Goal: Task Accomplishment & Management: Complete application form

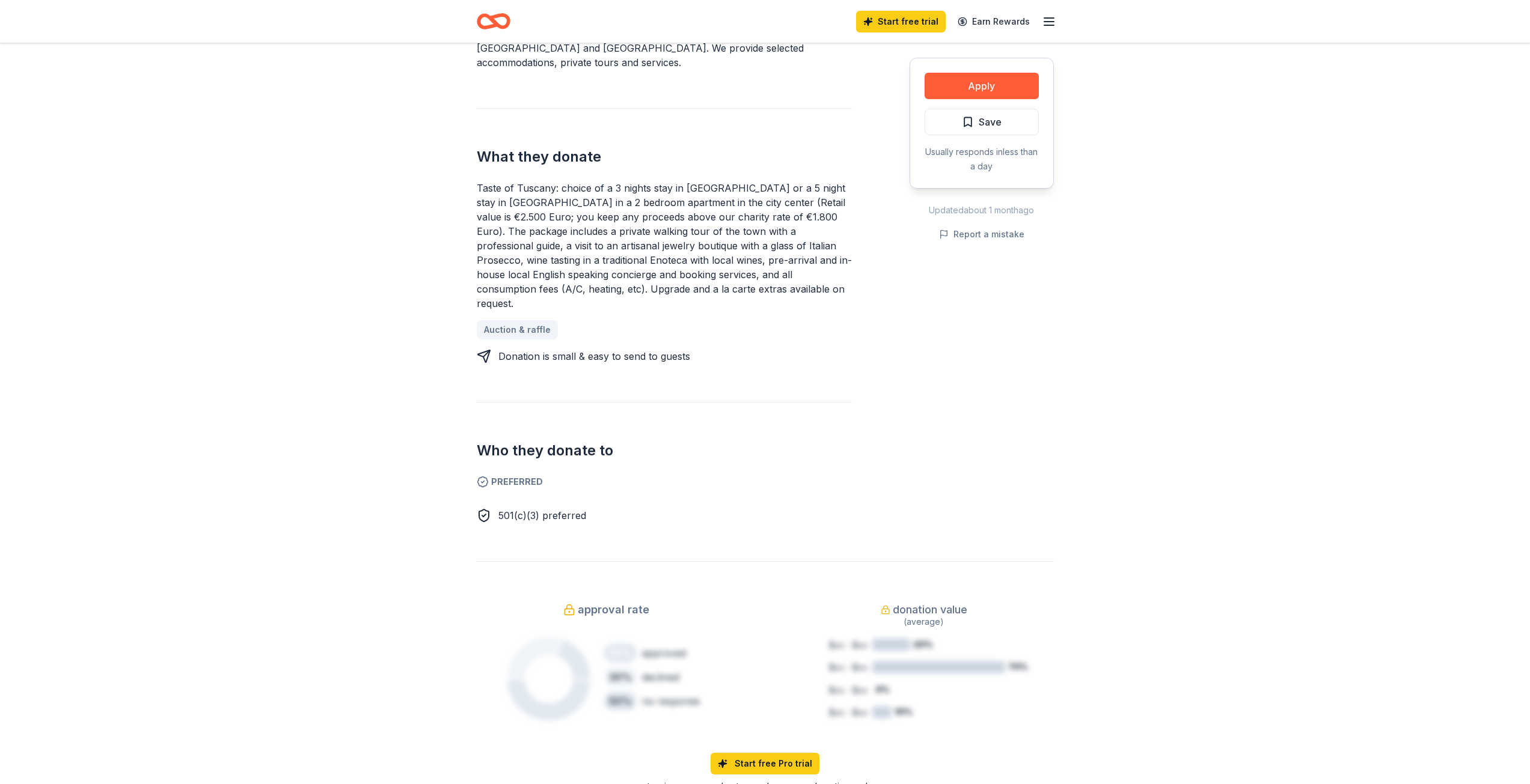
scroll to position [60, 0]
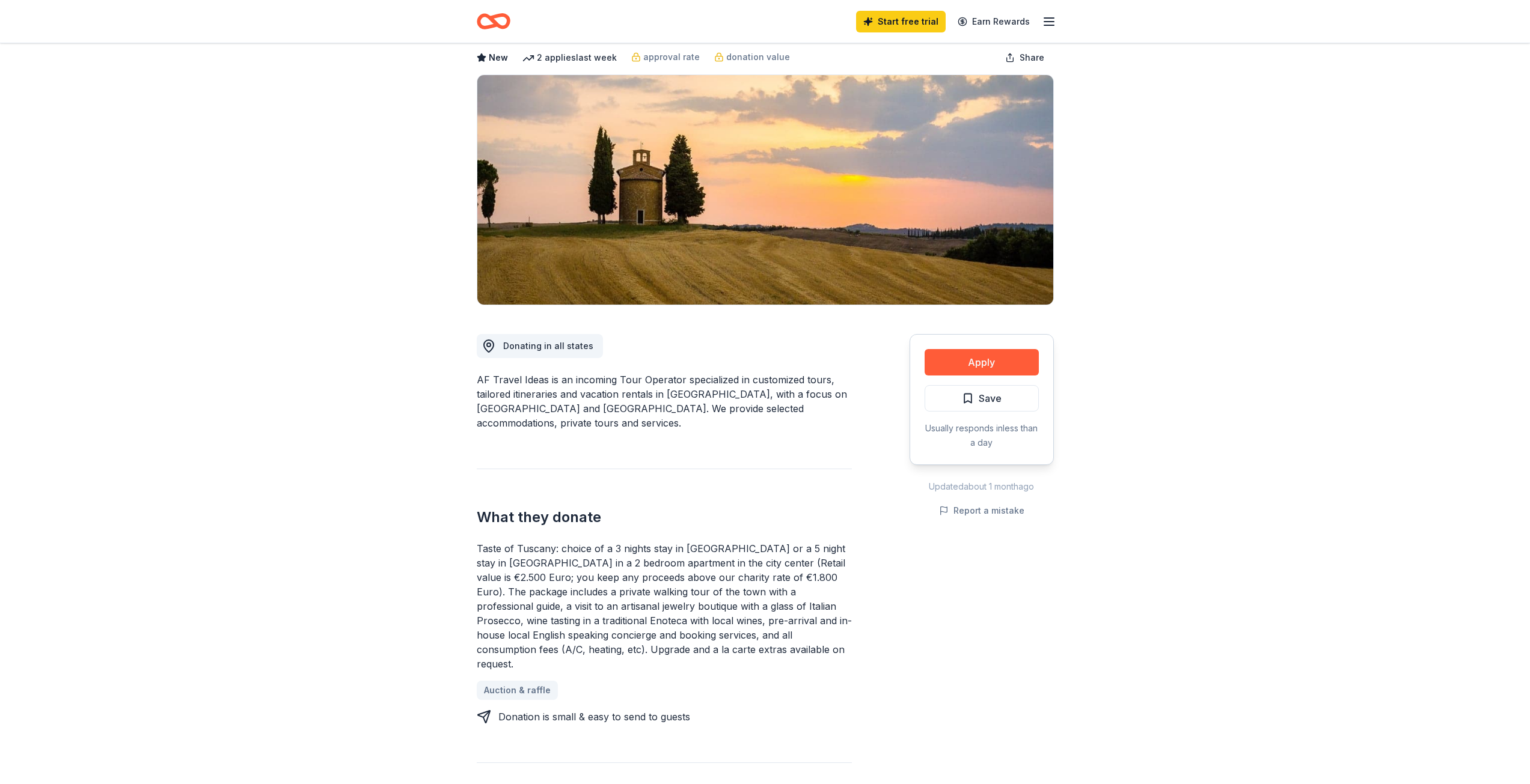
click at [478, 541] on div "Taste of Tuscany: choice of a 3 nights stay in [GEOGRAPHIC_DATA] or a 5 night s…" at bounding box center [663, 606] width 375 height 130
drag, startPoint x: 478, startPoint y: 535, endPoint x: 554, endPoint y: 631, distance: 122.4
click at [554, 631] on div "Taste of Tuscany: choice of a 3 nights stay in [GEOGRAPHIC_DATA] or a 5 night s…" at bounding box center [663, 606] width 375 height 130
click at [705, 646] on div "Taste of Tuscany: choice of a 3 nights stay in [GEOGRAPHIC_DATA] or a 5 night s…" at bounding box center [663, 632] width 375 height 182
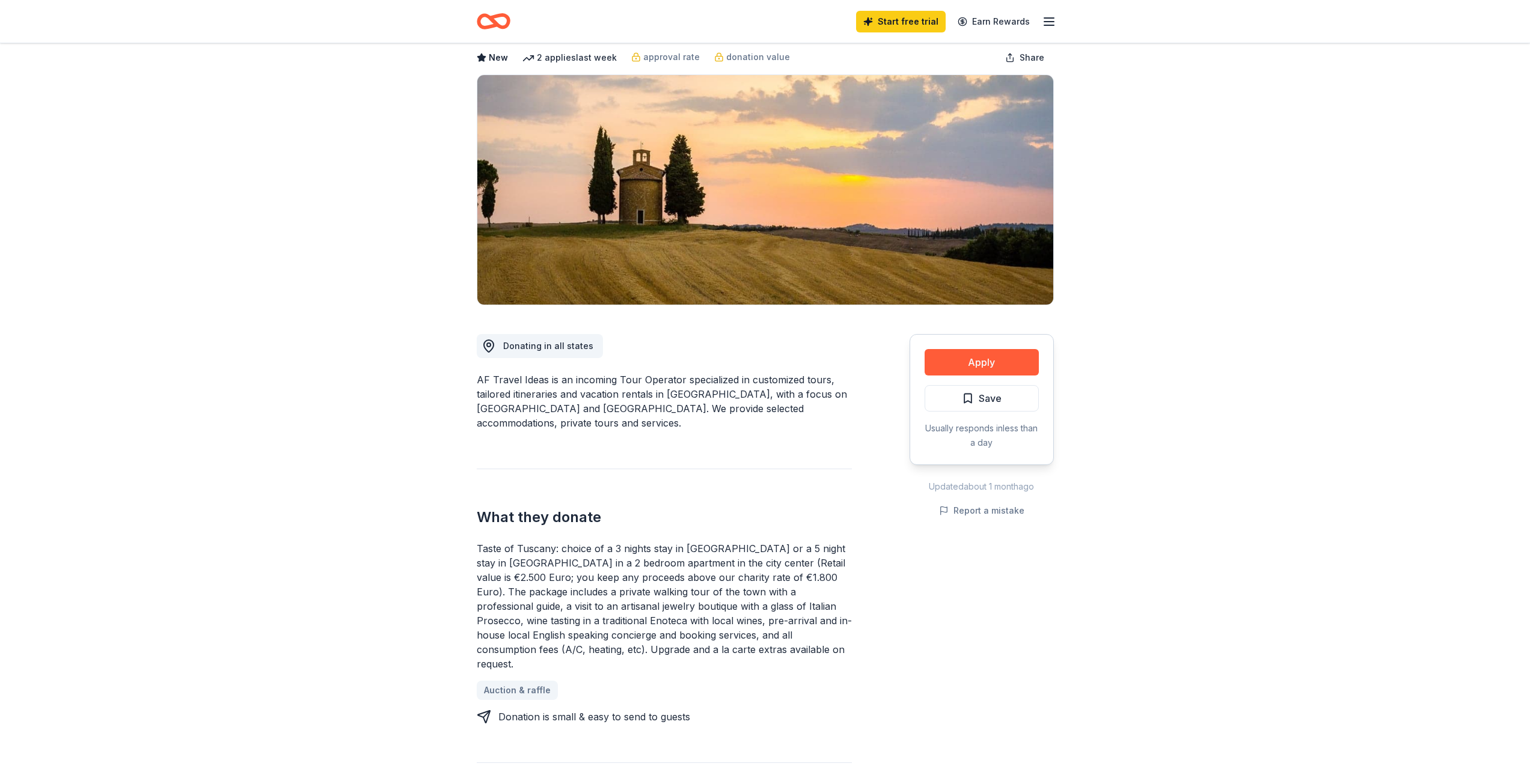
drag, startPoint x: 478, startPoint y: 535, endPoint x: 540, endPoint y: 605, distance: 93.5
click at [535, 612] on div "Taste of Tuscany: choice of a 3 nights stay in [GEOGRAPHIC_DATA] or a 5 night s…" at bounding box center [663, 606] width 375 height 130
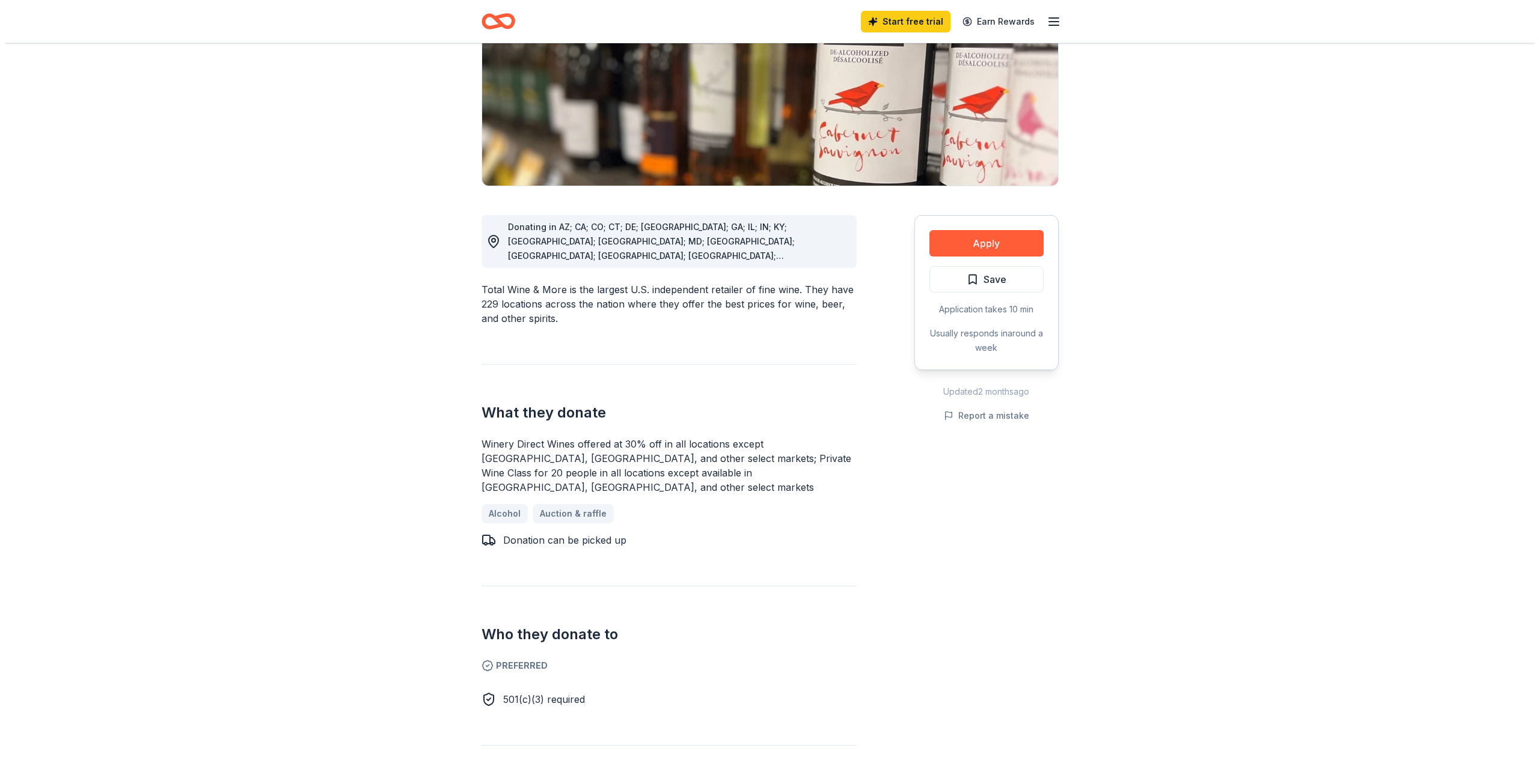
scroll to position [180, 0]
click at [982, 244] on button "Apply" at bounding box center [982, 242] width 114 height 27
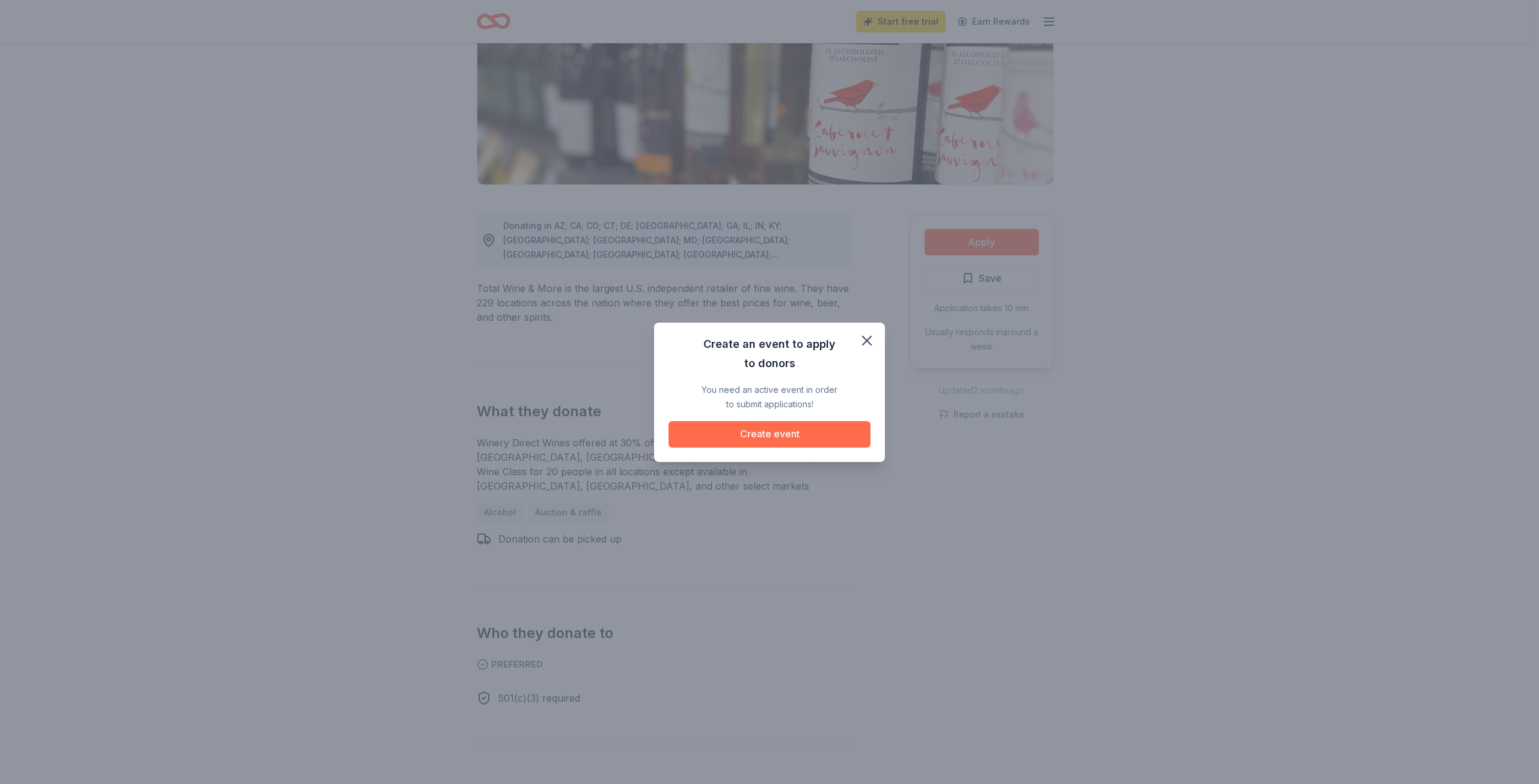
click at [763, 430] on button "Create event" at bounding box center [769, 434] width 202 height 27
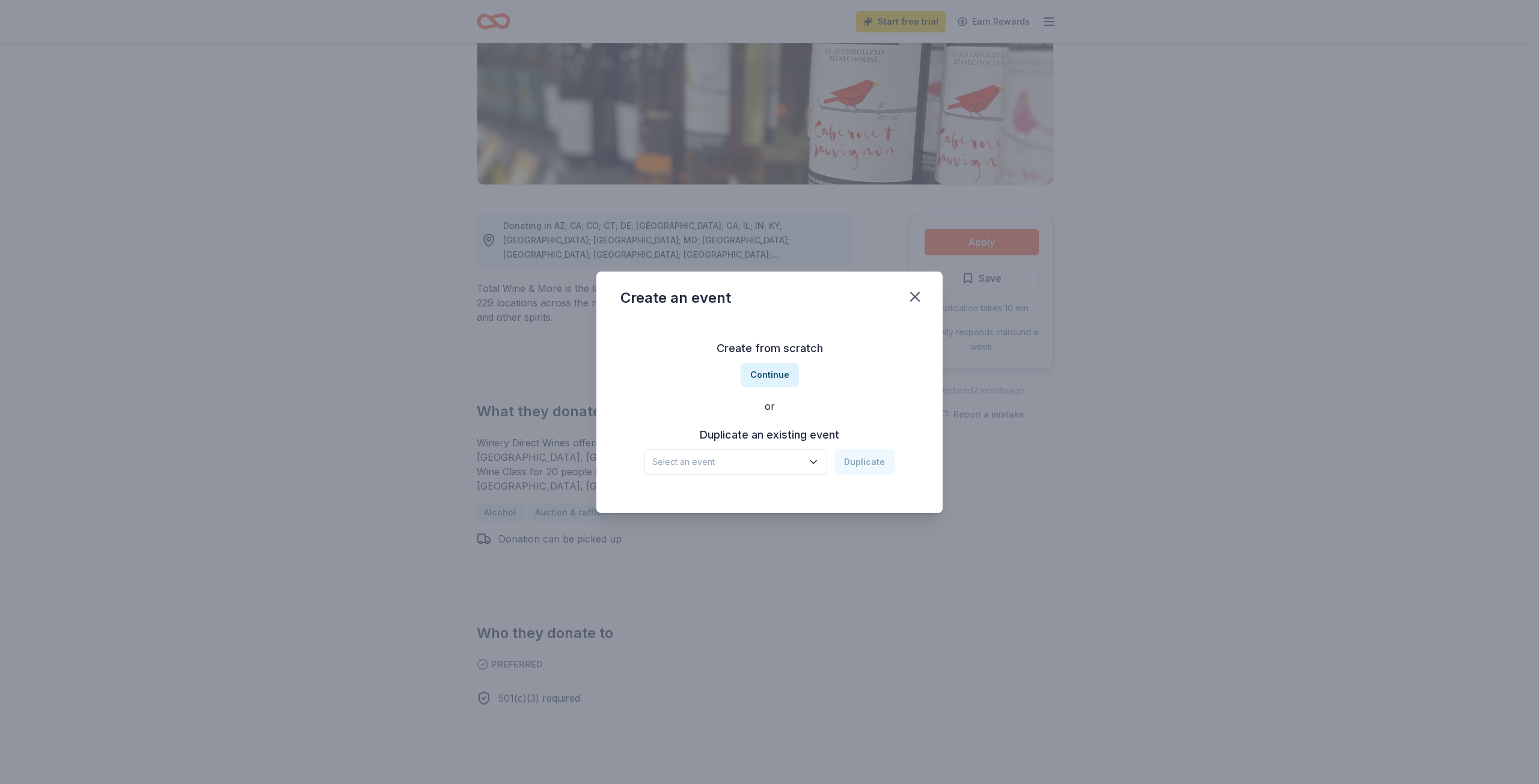
click at [707, 466] on span "Select an event" at bounding box center [727, 462] width 151 height 15
click at [709, 531] on div "[DATE] · AZ" at bounding box center [737, 538] width 160 height 15
click at [871, 458] on button "Duplicate" at bounding box center [865, 462] width 60 height 25
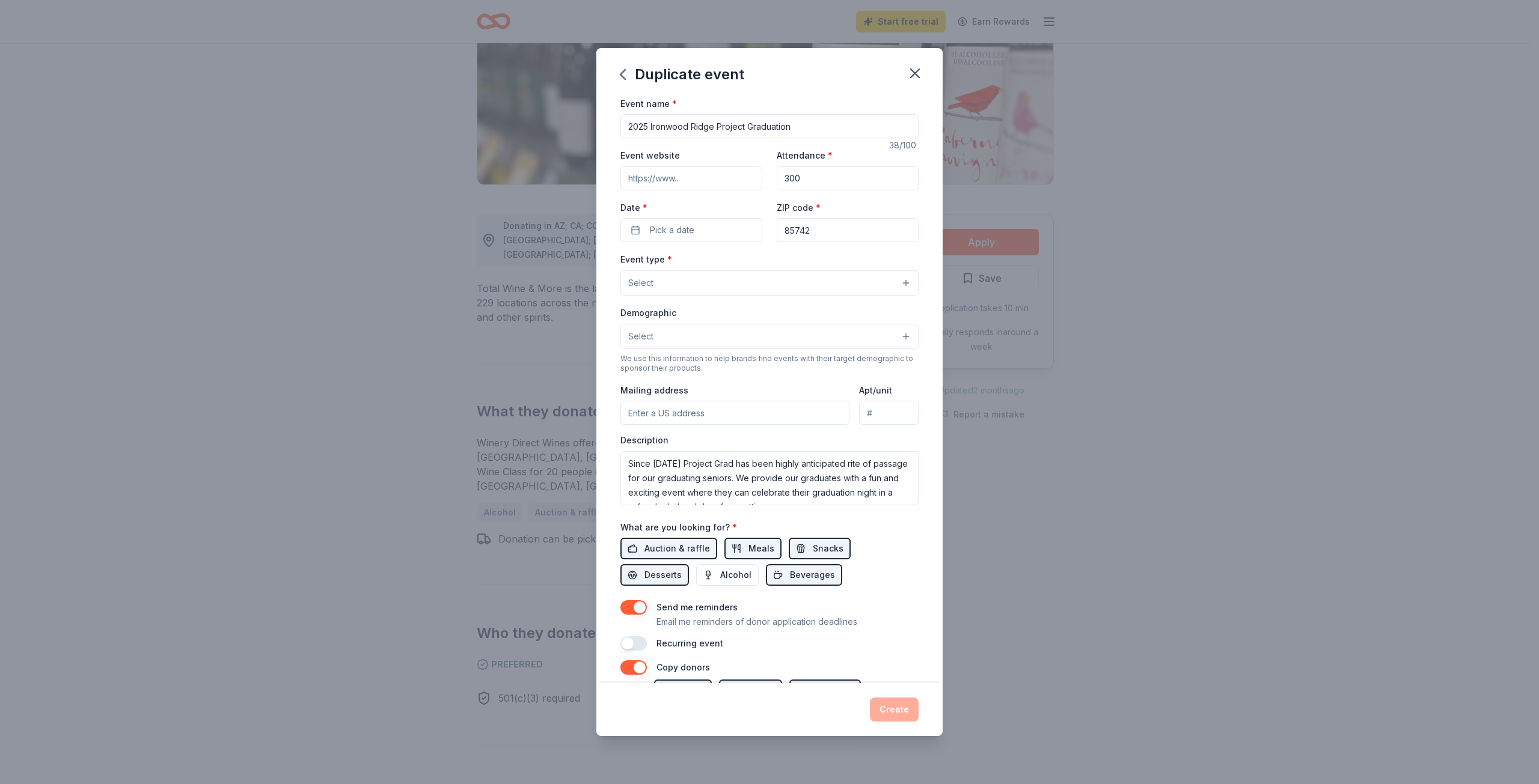
click at [636, 126] on input "2025 Ironwood Ridge Project Graduation" at bounding box center [769, 126] width 298 height 24
type input "2026 Ironwood Ridge Project Graduation"
click at [699, 233] on button "Pick a date" at bounding box center [692, 230] width 142 height 24
click at [750, 263] on button "Go to next month" at bounding box center [753, 261] width 17 height 17
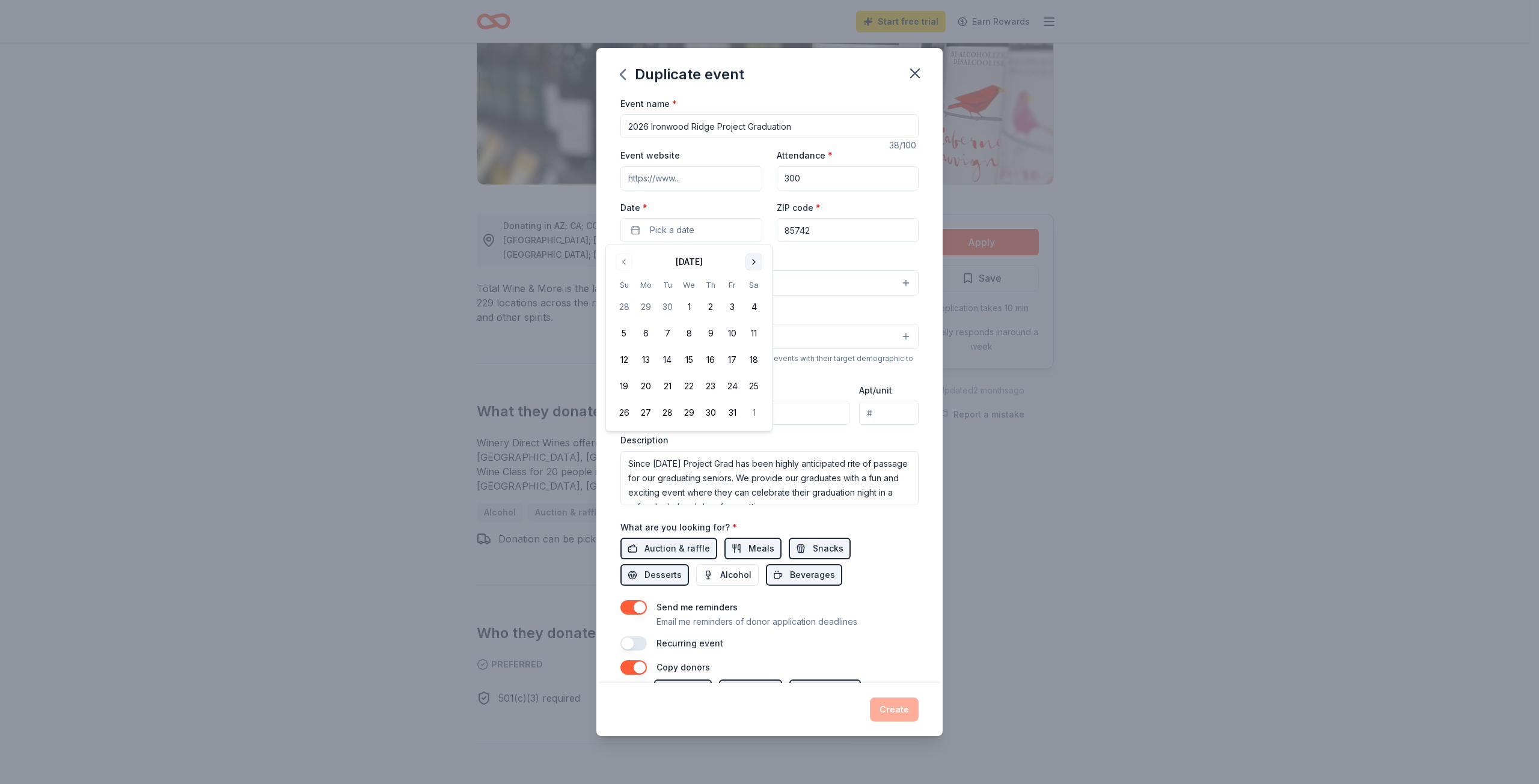
click at [750, 263] on button "Go to next month" at bounding box center [753, 261] width 17 height 17
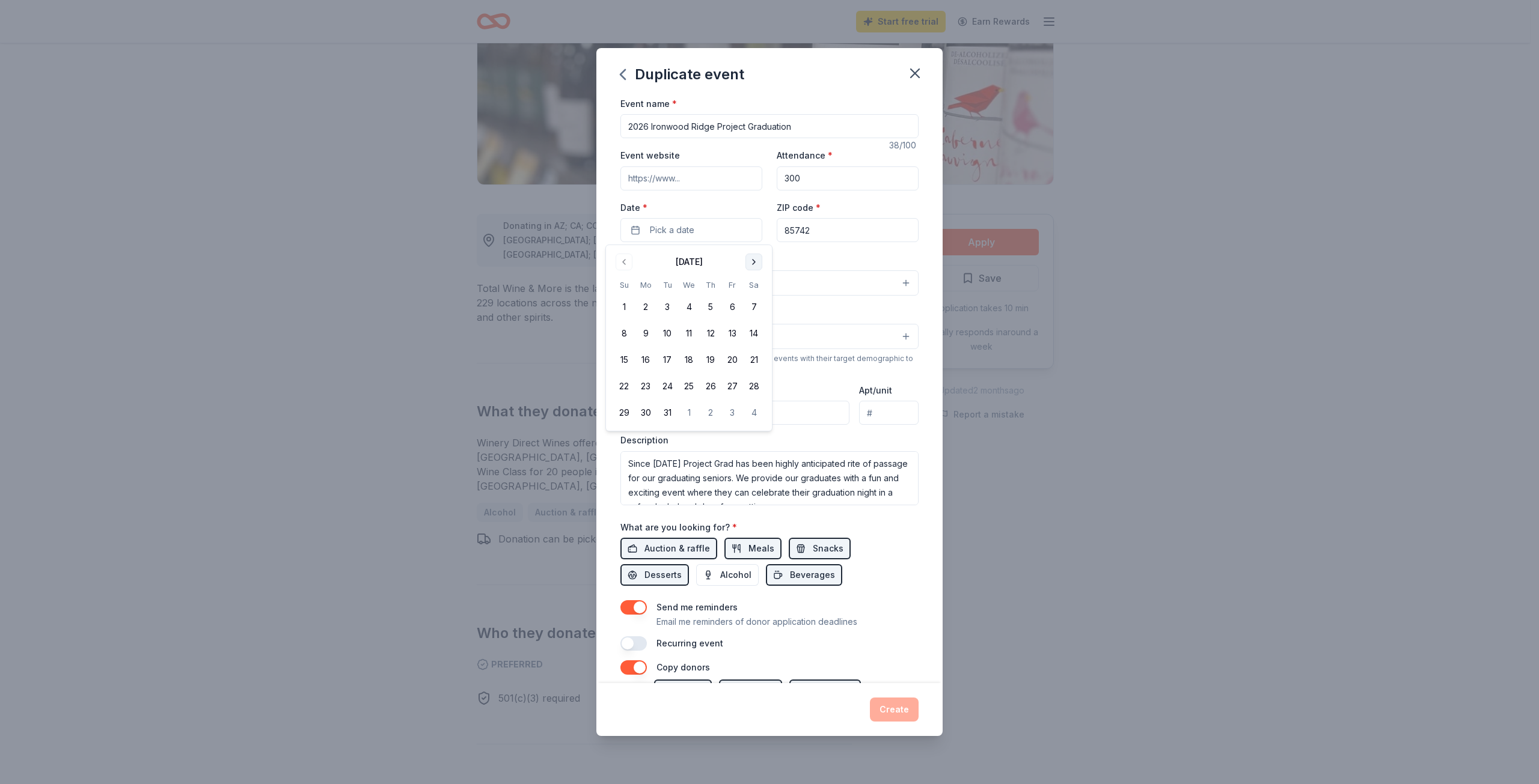
click at [750, 263] on button "Go to next month" at bounding box center [753, 261] width 17 height 17
click at [667, 389] on button "19" at bounding box center [667, 386] width 22 height 22
click at [903, 205] on div "ZIP code * 85742" at bounding box center [848, 222] width 142 height 42
click at [686, 278] on button "Select" at bounding box center [769, 283] width 298 height 25
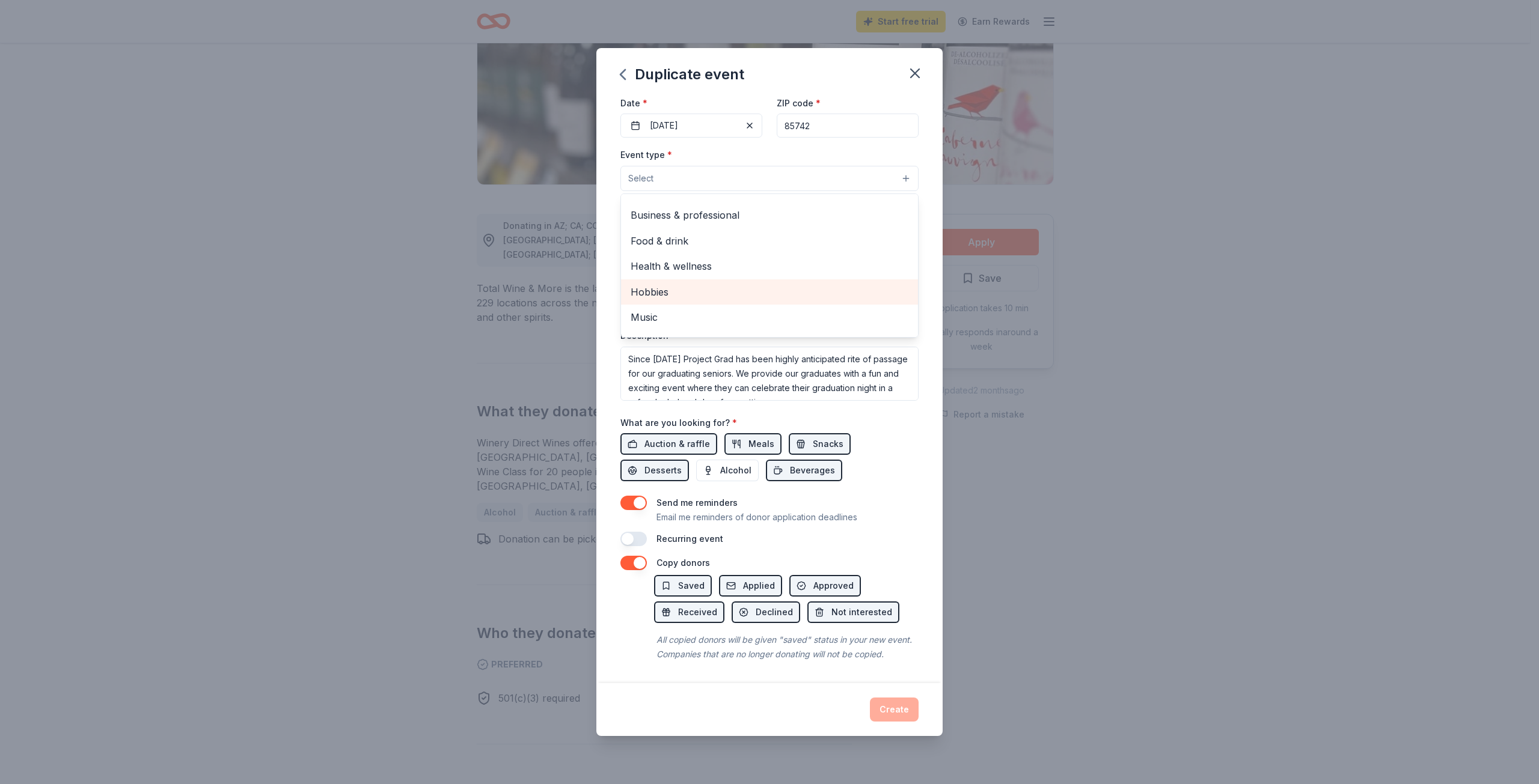
scroll to position [0, 0]
click at [682, 253] on span "Food & drink" at bounding box center [769, 261] width 278 height 16
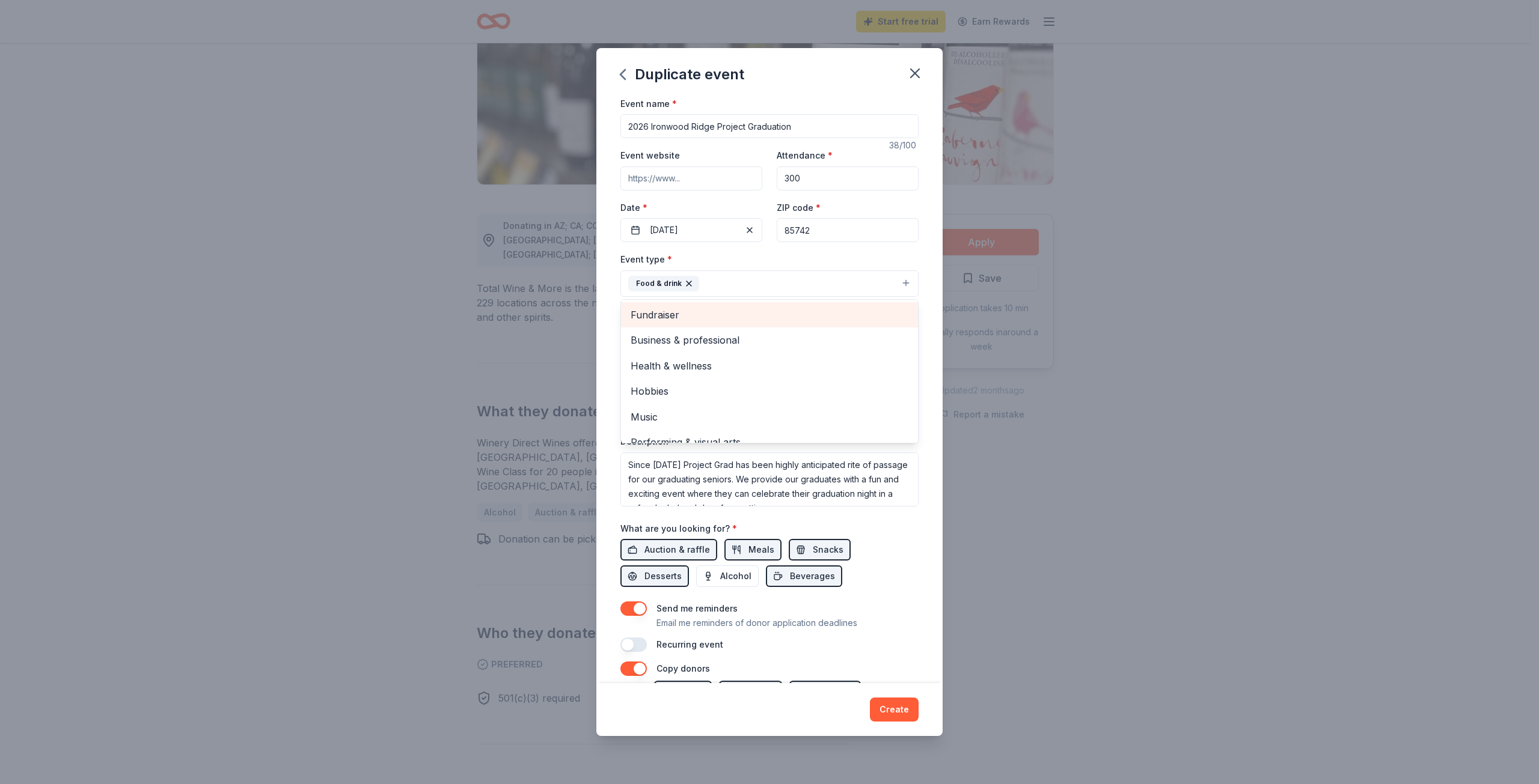
click at [748, 320] on span "Fundraiser" at bounding box center [769, 315] width 278 height 16
click at [924, 250] on div "Event name * 2026 Ironwood Ridge Project Graduation 38 /100 Event website Atten…" at bounding box center [770, 390] width 346 height 588
click at [792, 278] on button "Food & drink Fundraiser" at bounding box center [769, 284] width 298 height 27
click at [694, 346] on span "Health & wellness" at bounding box center [769, 340] width 278 height 16
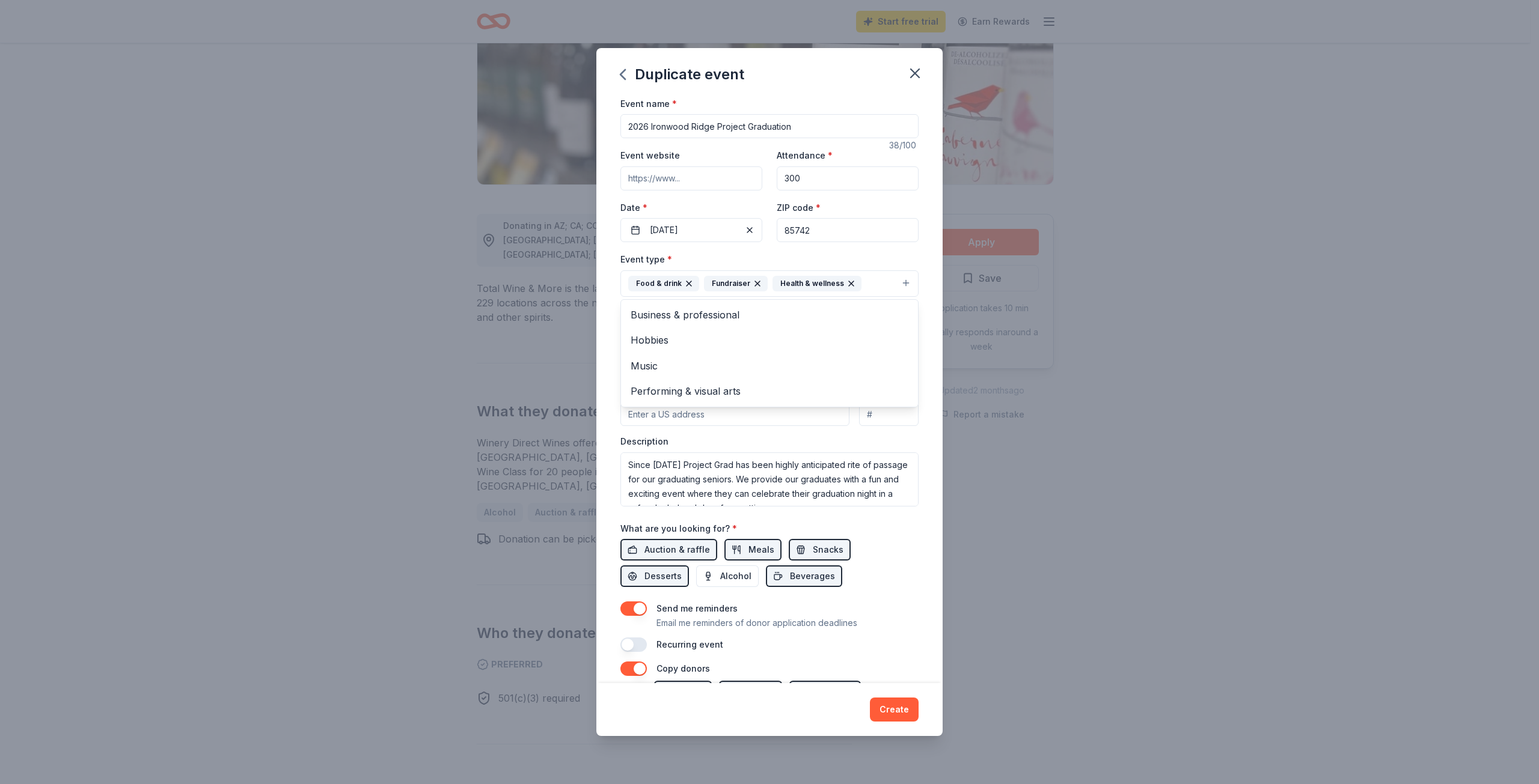
click at [926, 310] on div "Event name * 2026 Ironwood Ridge Project Graduation 38 /100 Event website Atten…" at bounding box center [770, 390] width 346 height 588
click at [805, 342] on button "Select" at bounding box center [769, 338] width 298 height 25
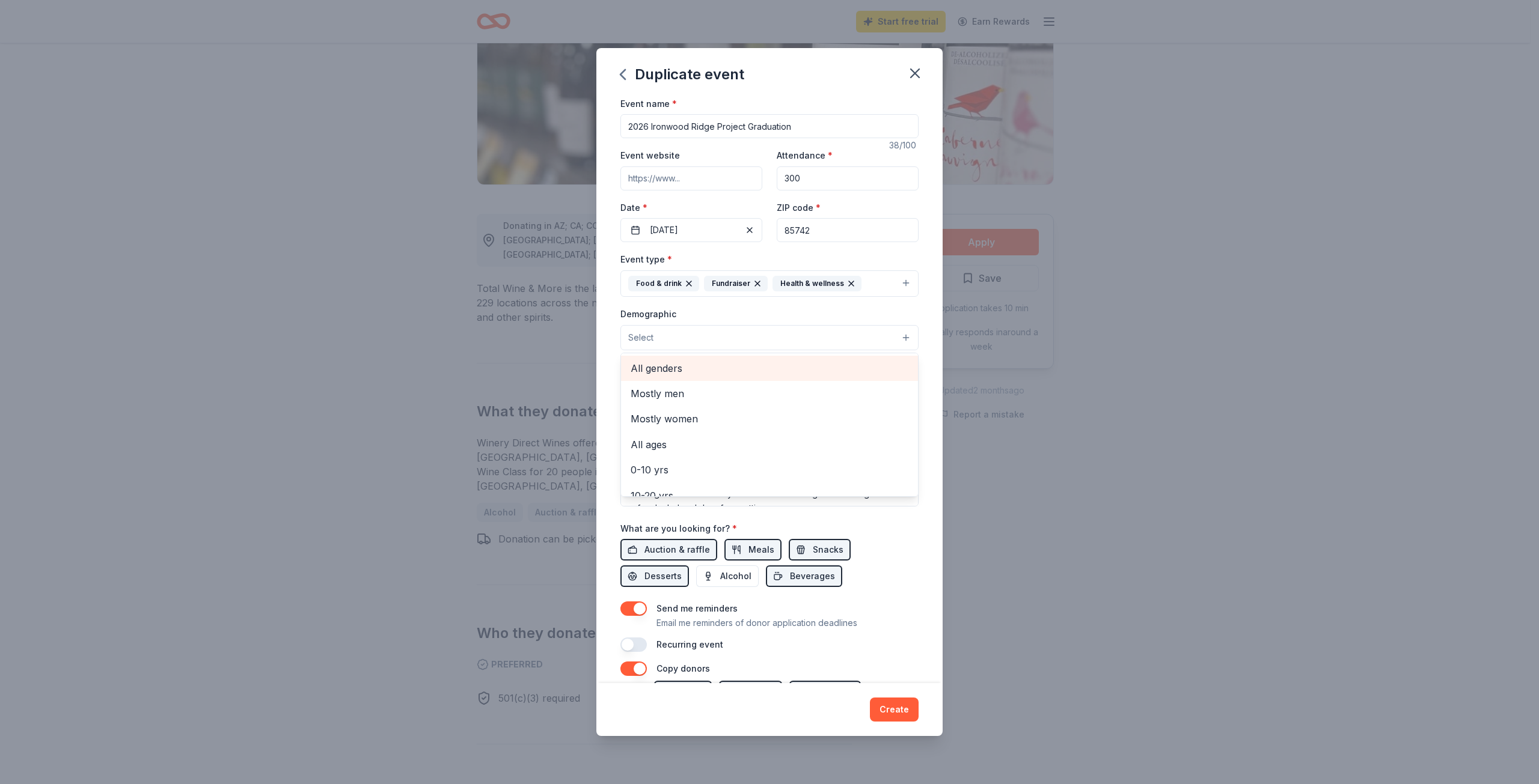
click at [685, 368] on span "All genders" at bounding box center [769, 369] width 278 height 16
click at [920, 315] on div "Event name * 2026 Ironwood Ridge Project Graduation 38 /100 Event website Atten…" at bounding box center [770, 390] width 346 height 588
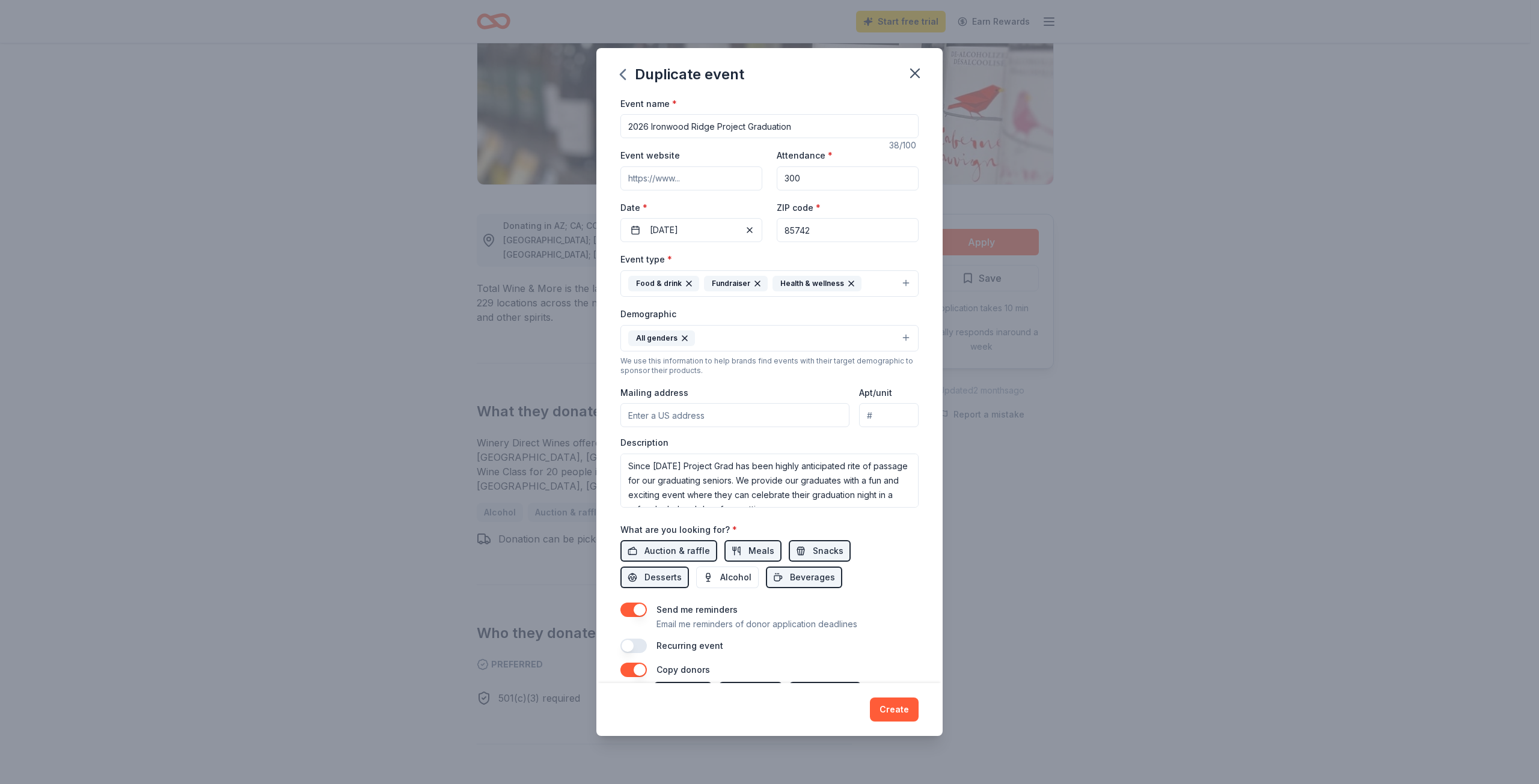
click at [688, 415] on input "Mailing address" at bounding box center [735, 415] width 229 height 24
type input "2475 West Naranja Drive, Oro Valley, AZ, 85742"
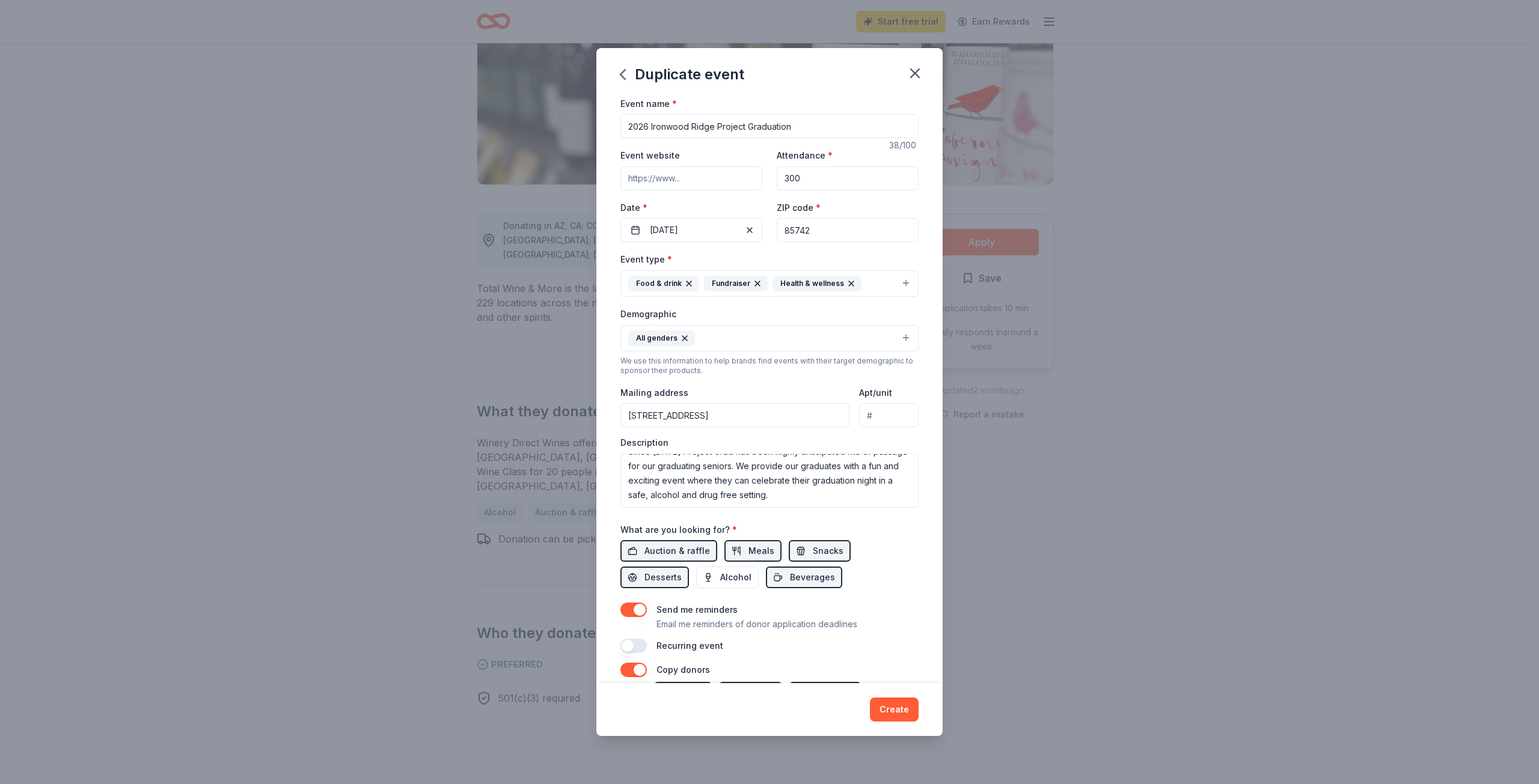
click at [926, 553] on div "Event name * 2026 Ironwood Ridge Project Graduation 38 /100 Event website Atten…" at bounding box center [770, 390] width 346 height 588
click at [684, 552] on span "Auction & raffle" at bounding box center [677, 551] width 66 height 15
click at [694, 549] on span "Auction & raffle" at bounding box center [677, 551] width 66 height 15
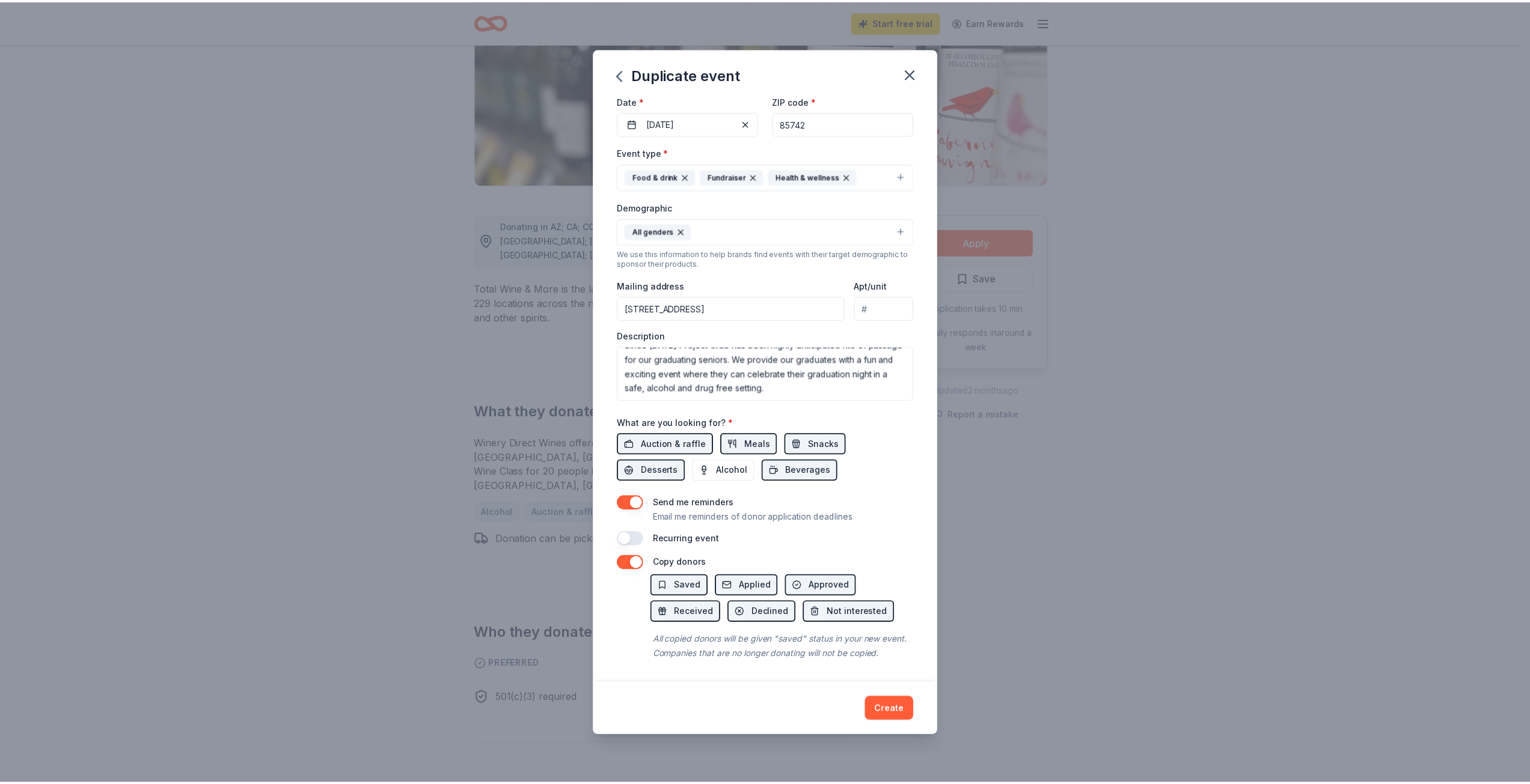
scroll to position [121, 0]
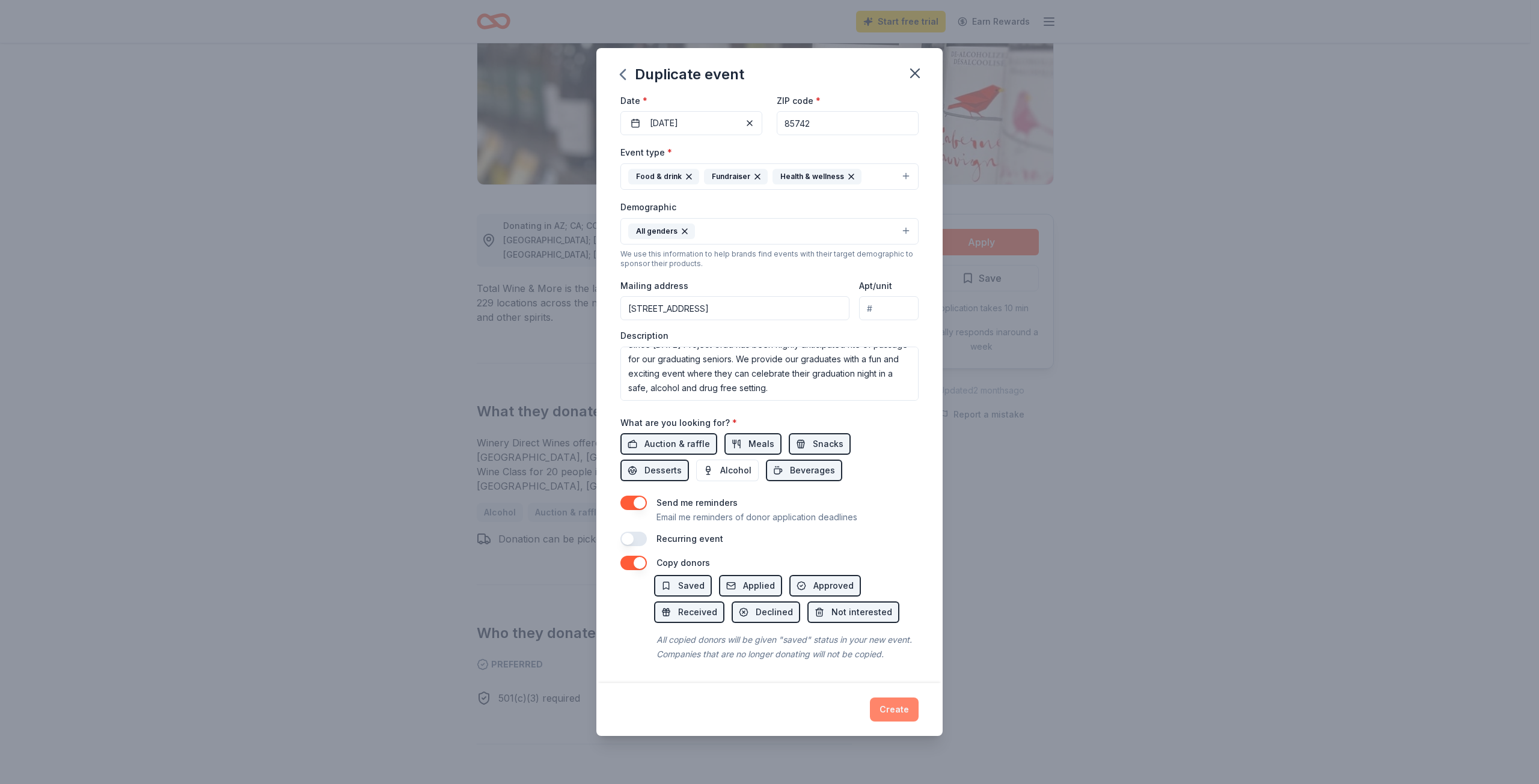
click at [891, 710] on button "Create" at bounding box center [894, 710] width 48 height 24
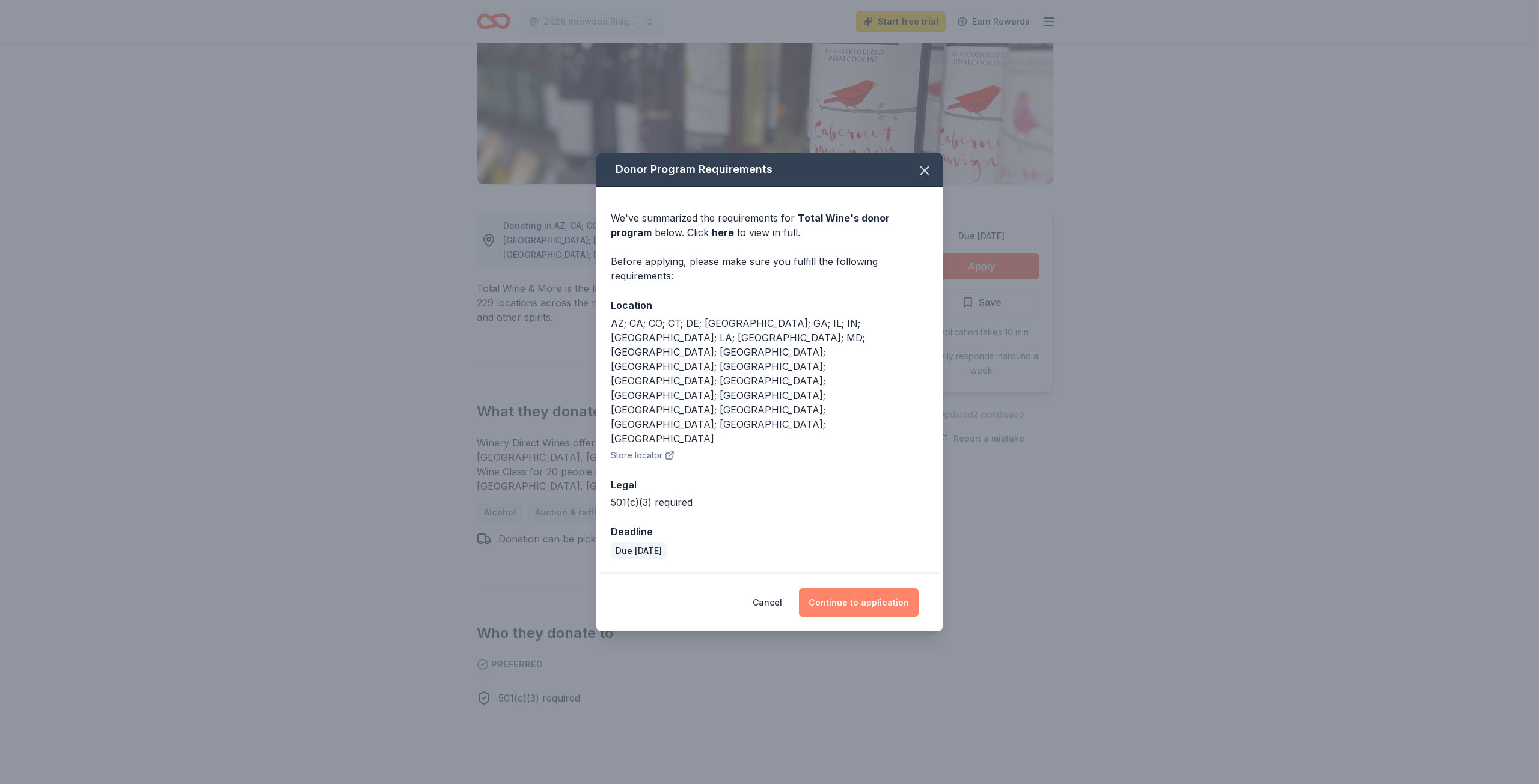
click at [852, 588] on button "Continue to application" at bounding box center [859, 602] width 119 height 29
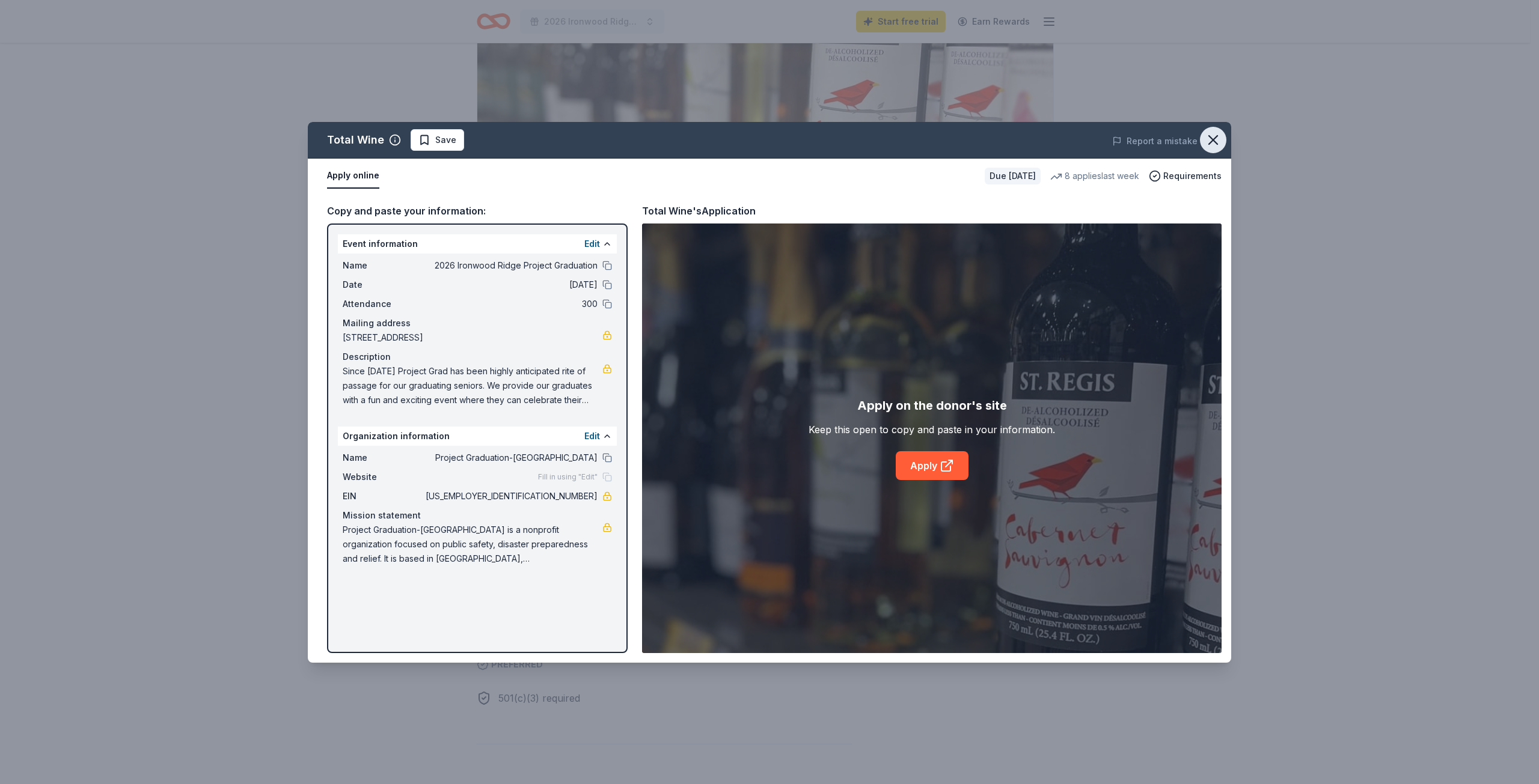
click at [1217, 140] on icon "button" at bounding box center [1213, 139] width 17 height 17
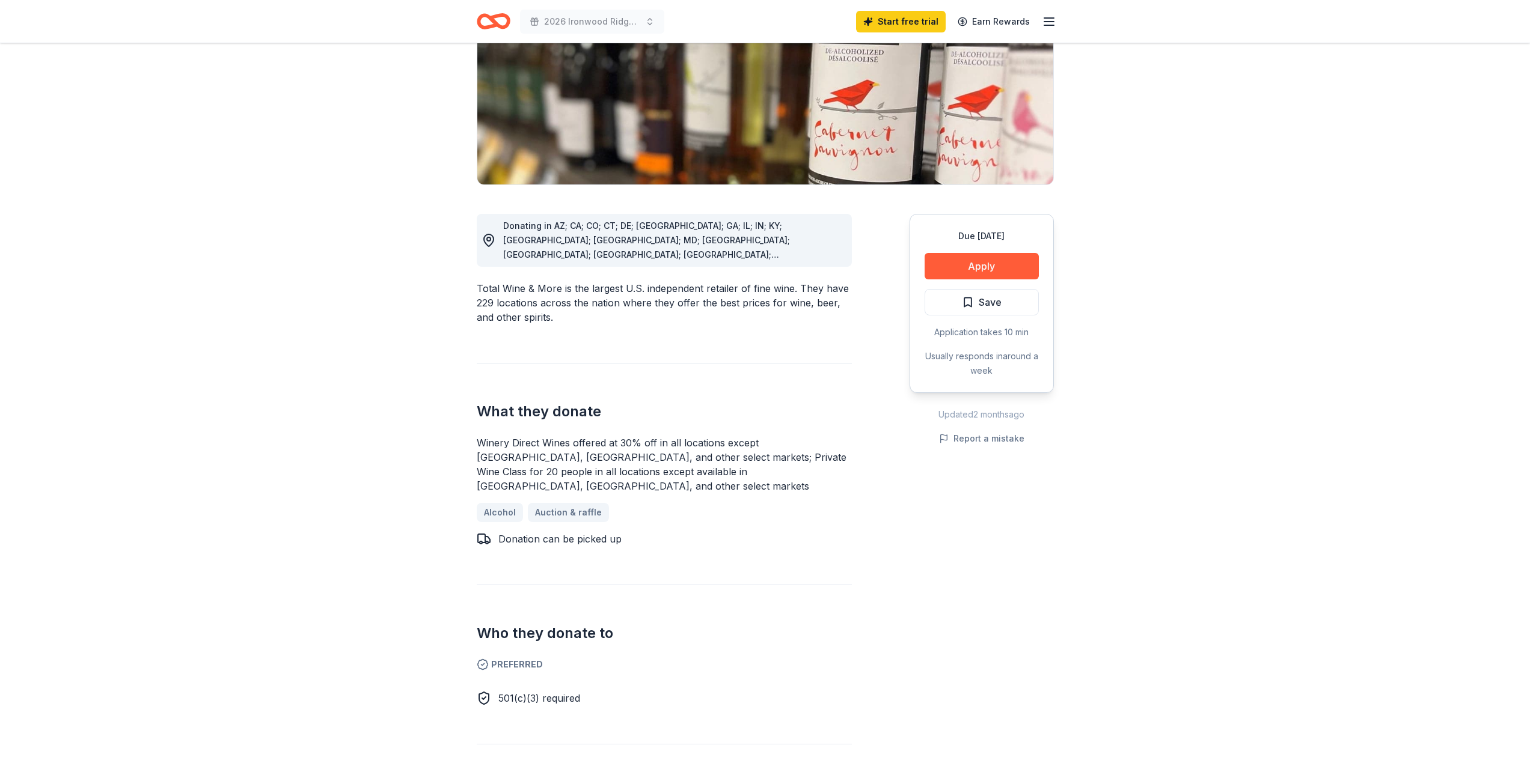
click at [1052, 23] on icon "button" at bounding box center [1049, 22] width 15 height 15
click at [1052, 23] on icon "button" at bounding box center [1049, 22] width 15 height 15
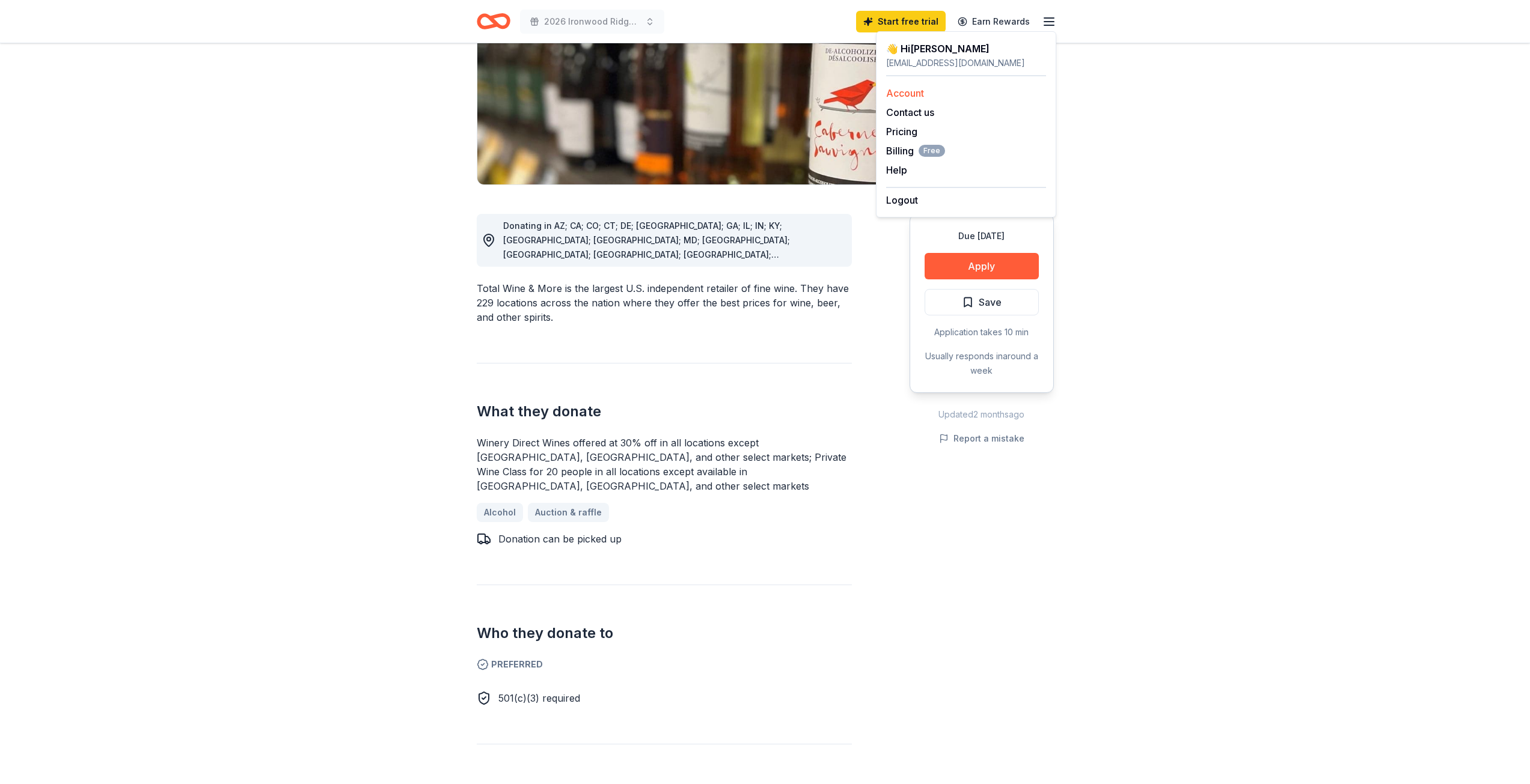
click at [909, 92] on link "Account" at bounding box center [904, 93] width 38 height 12
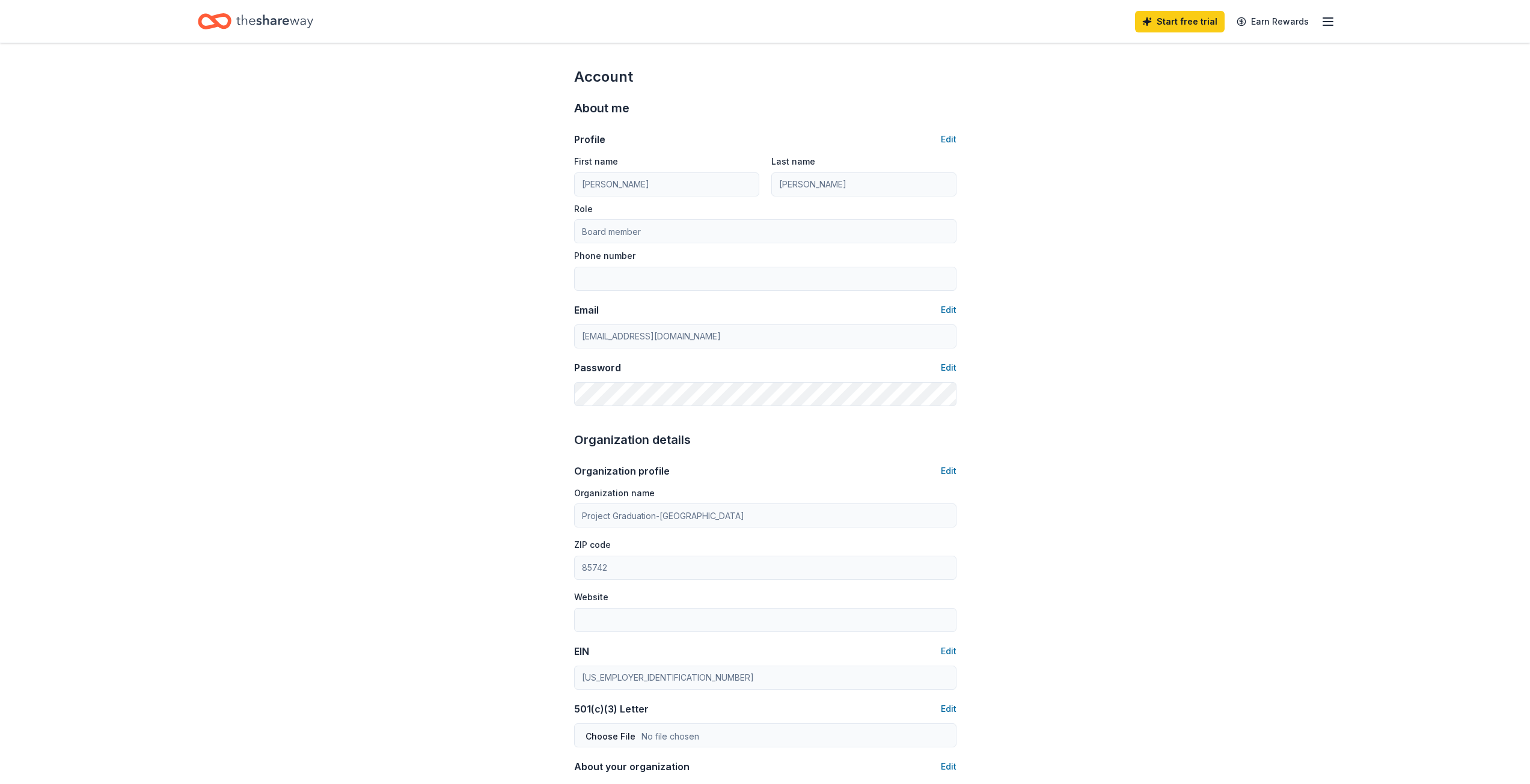
click at [1326, 22] on line "button" at bounding box center [1328, 22] width 9 height 0
click at [1194, 52] on div "👋 Hi Corey" at bounding box center [1245, 49] width 160 height 15
click at [271, 25] on icon "Home" at bounding box center [275, 21] width 77 height 25
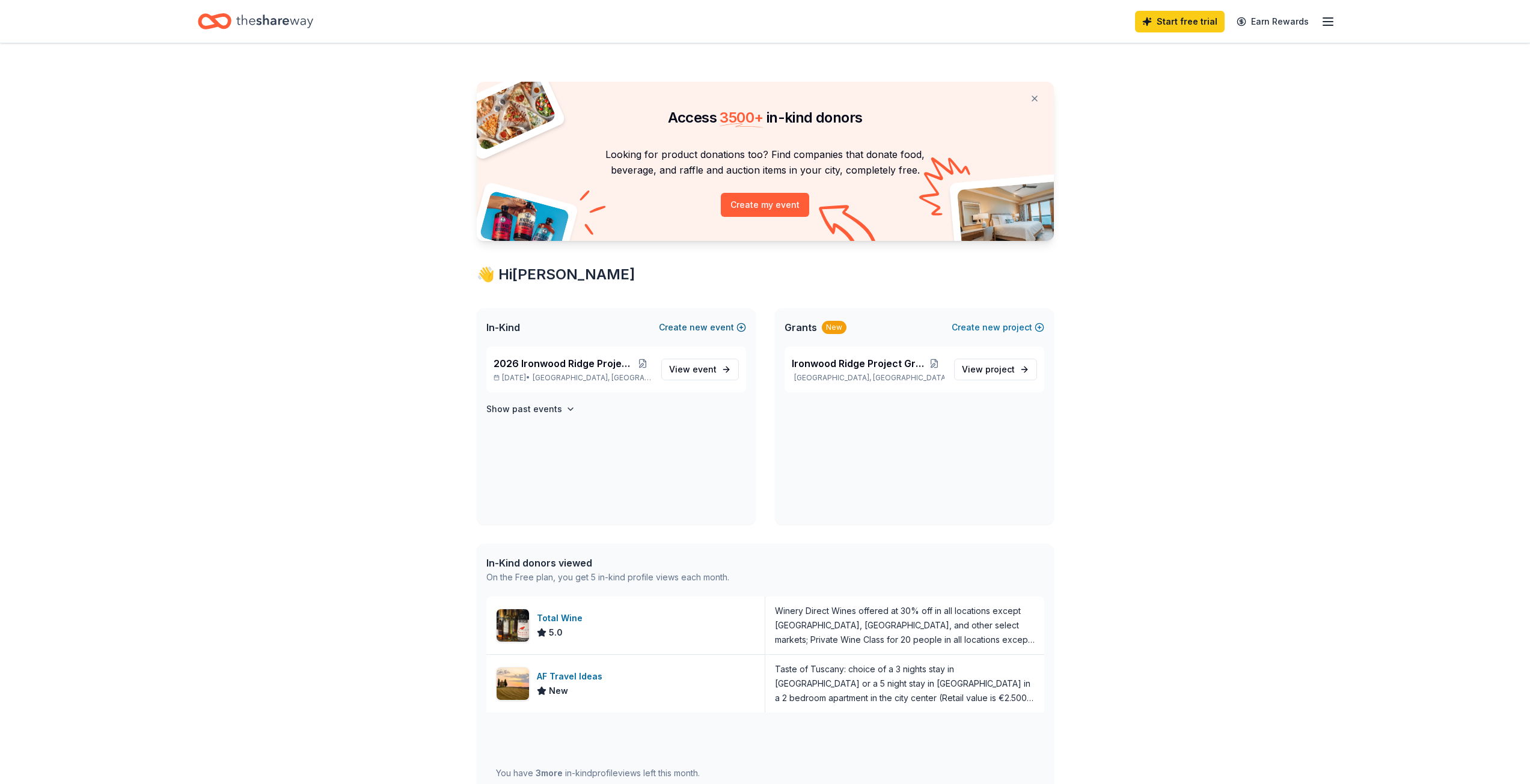
click at [741, 326] on button "Create new event" at bounding box center [702, 328] width 87 height 15
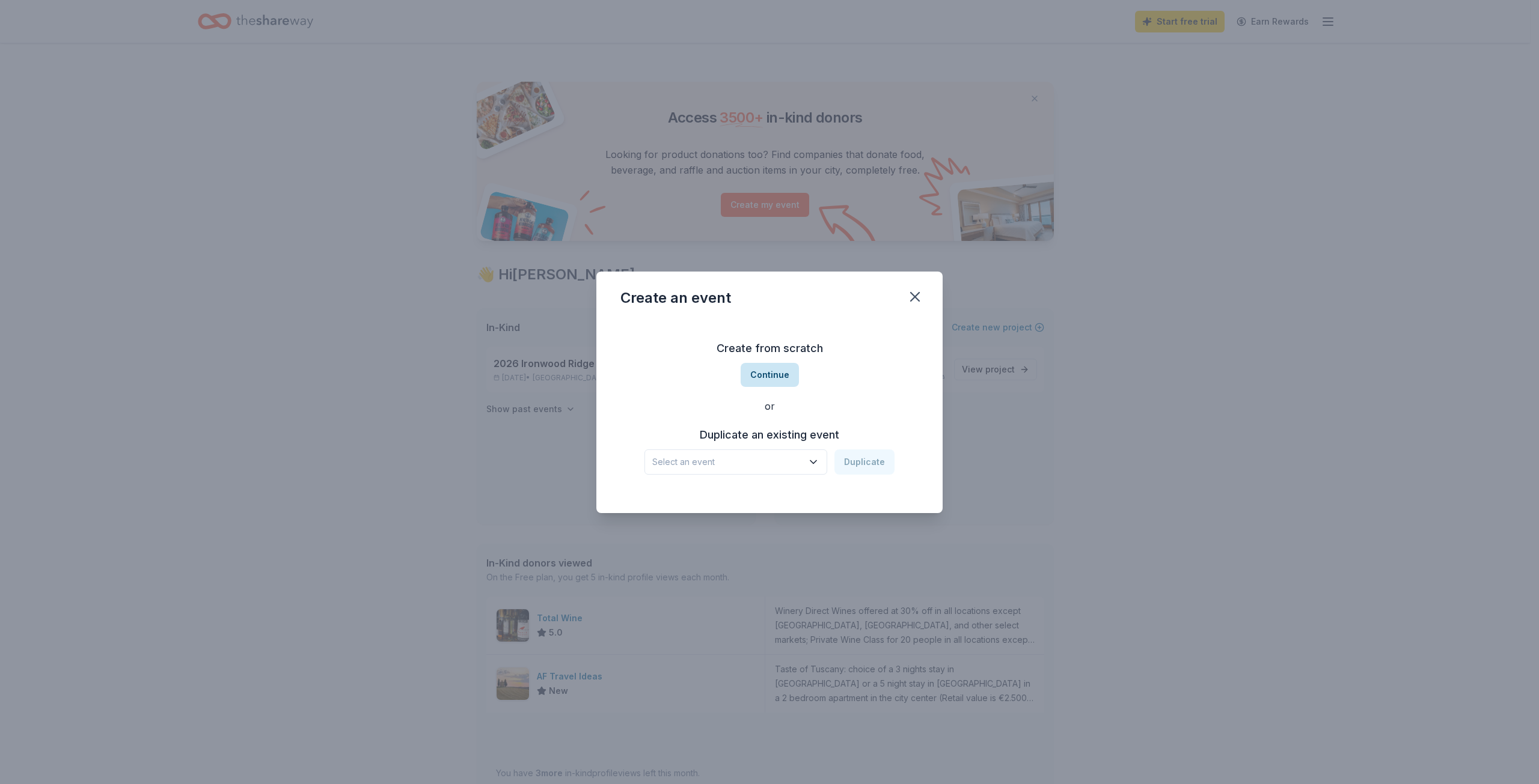
click at [770, 377] on button "Continue" at bounding box center [770, 375] width 58 height 24
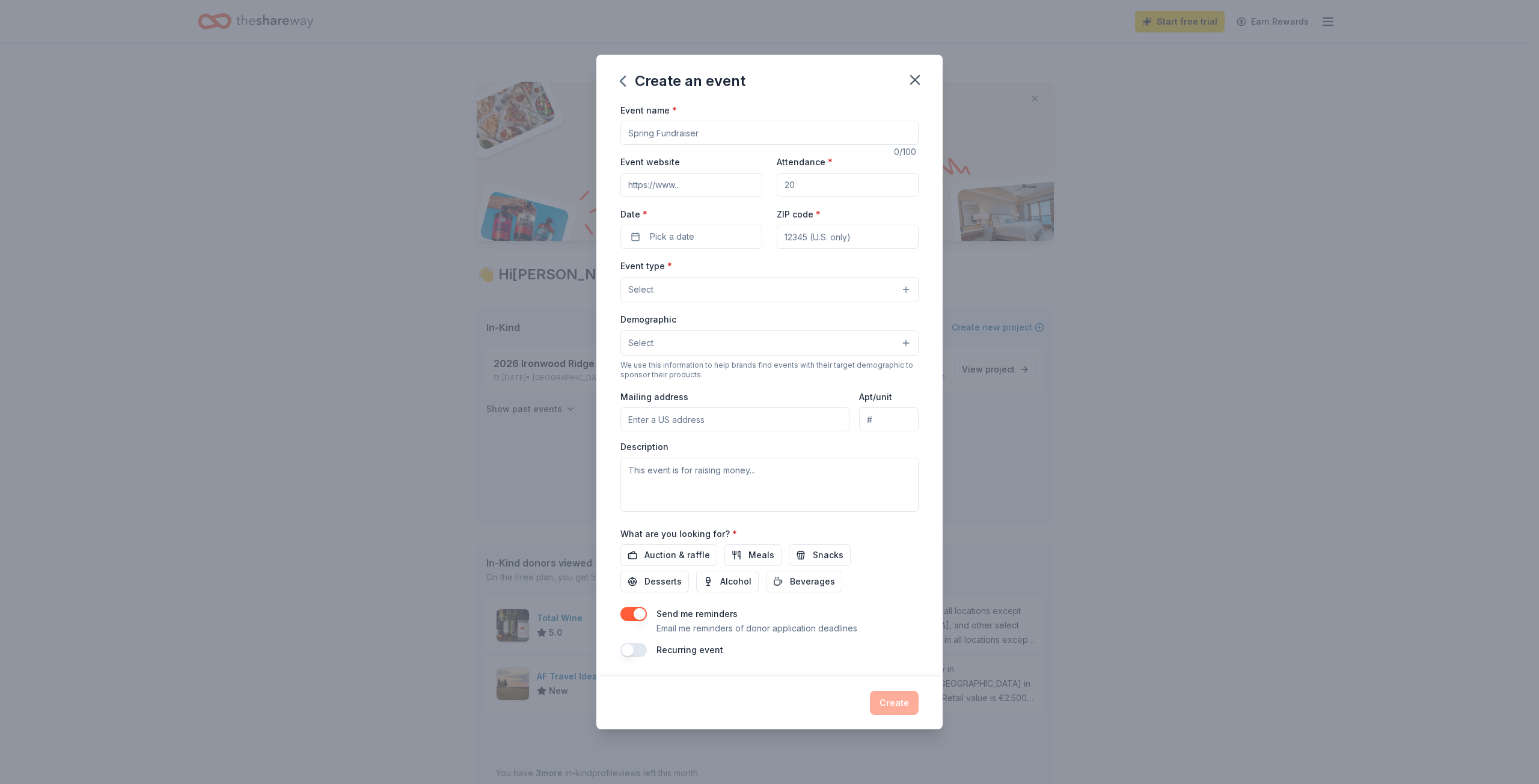
click at [667, 137] on input "Event name *" at bounding box center [769, 133] width 298 height 24
type input "Oro Valley Cup Golf Tournament"
click at [647, 184] on input "Event website" at bounding box center [692, 185] width 142 height 24
paste input "https://charitygolftoday.com/event?e=20087&ce=baea9c"
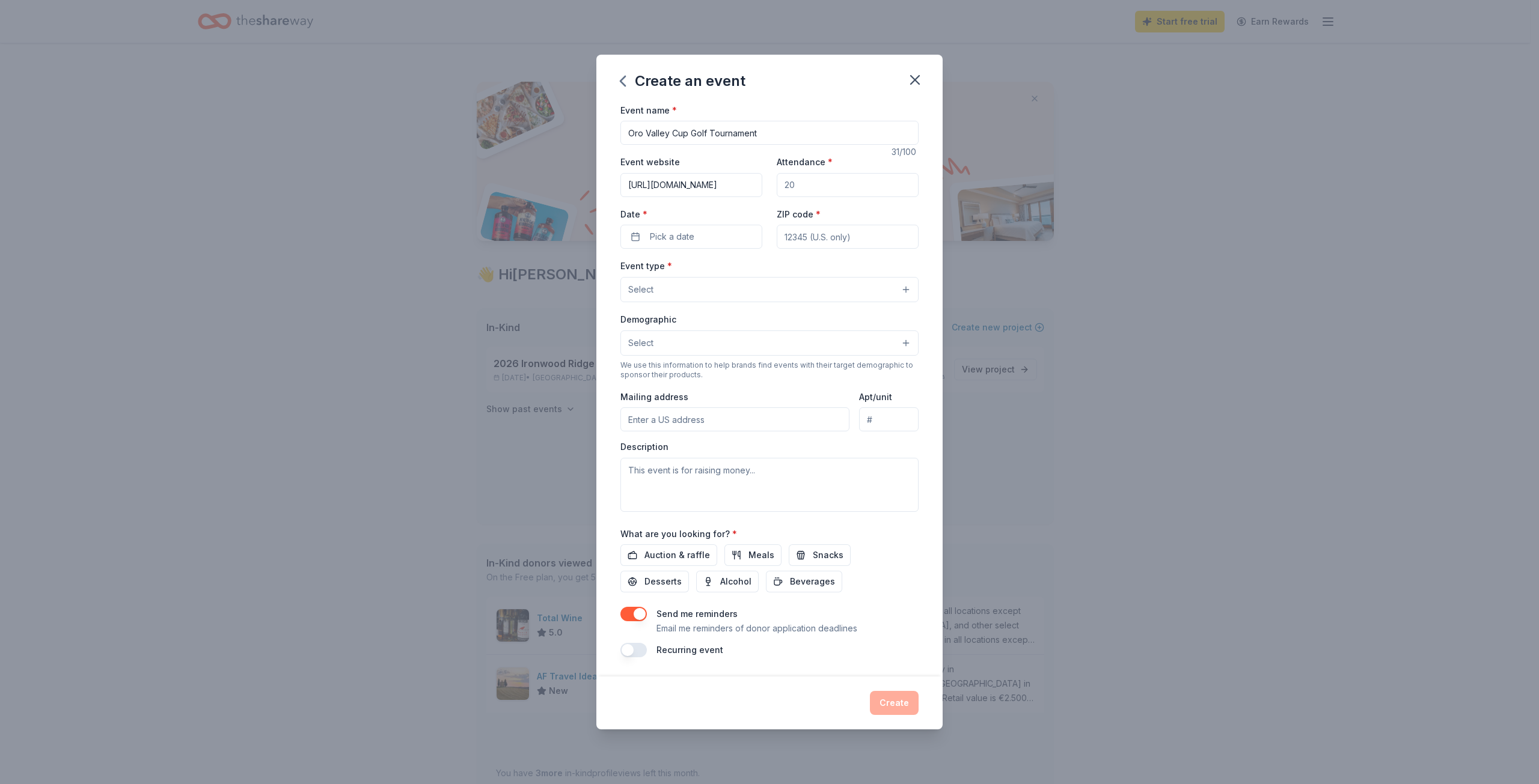
type input "https://charitygolftoday.com/event?e=20087&ce=baea9c"
click at [757, 197] on div "Event website https://charitygolftoday.com/event?e=20087&ce=baea9c Attendance *…" at bounding box center [769, 202] width 298 height 94
click at [757, 196] on div "Event website https://charitygolftoday.com/event?e=20087&ce=baea9c Attendance *…" at bounding box center [769, 202] width 298 height 94
click at [797, 190] on input "Attendance *" at bounding box center [848, 185] width 142 height 24
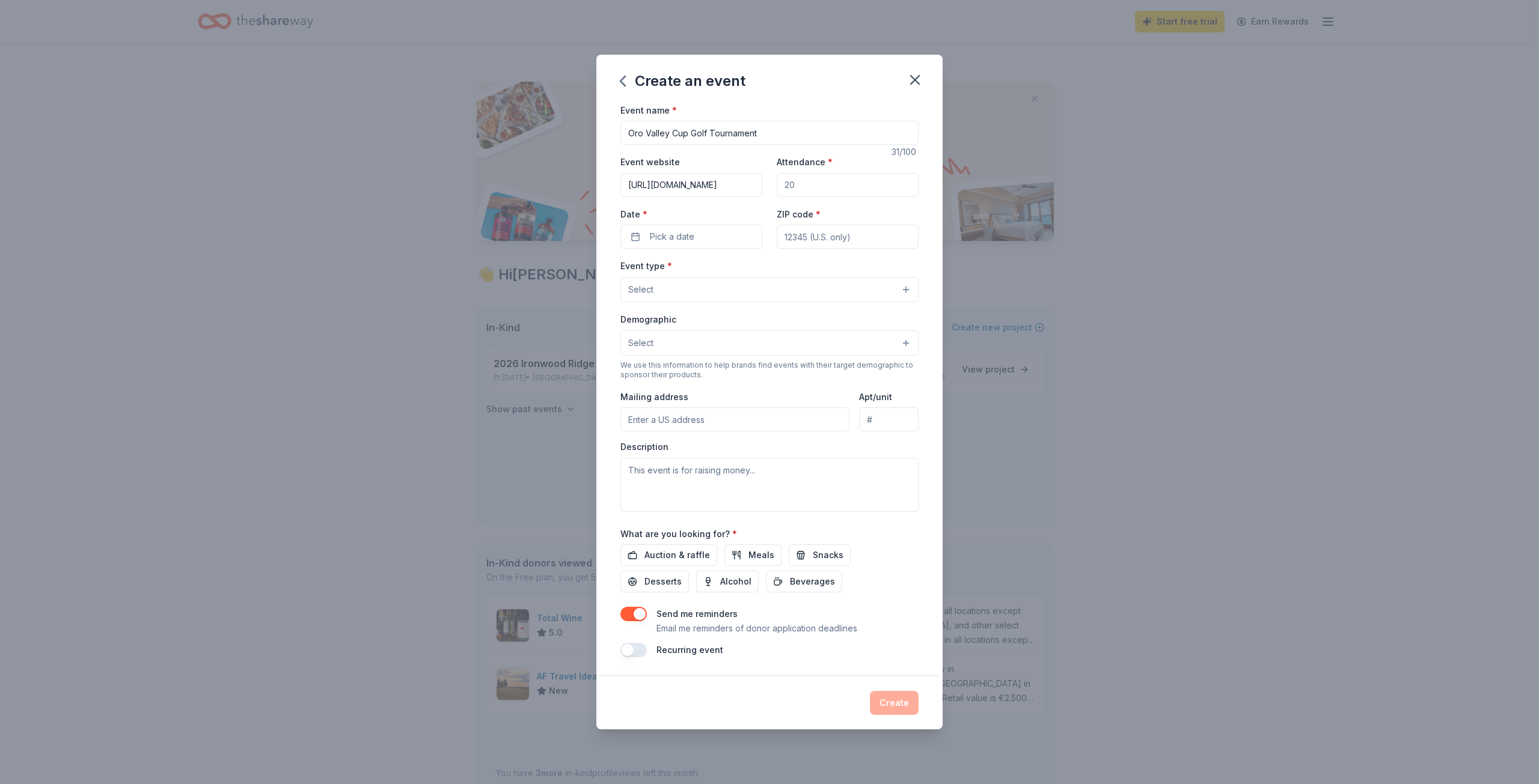
type input "300"
click at [705, 243] on button "Pick a date" at bounding box center [692, 237] width 142 height 24
click at [760, 271] on button "Go to next month" at bounding box center [756, 268] width 17 height 17
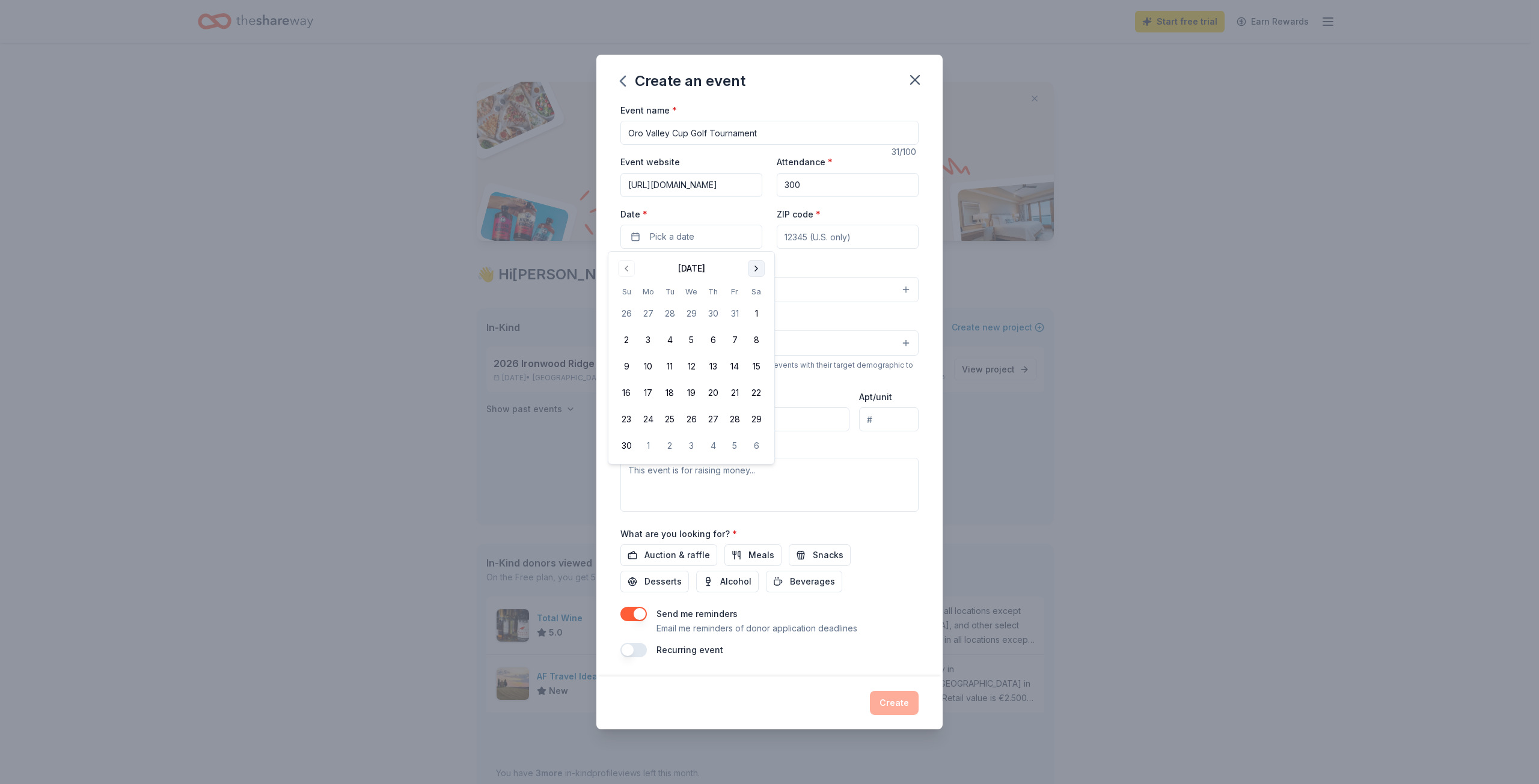
click at [760, 271] on button "Go to next month" at bounding box center [756, 268] width 17 height 17
click at [733, 367] on button "20" at bounding box center [735, 366] width 22 height 22
click at [928, 264] on div "Event name * Oro Valley Cup Golf Tournament 31 /100 Event website https://chari…" at bounding box center [770, 390] width 346 height 574
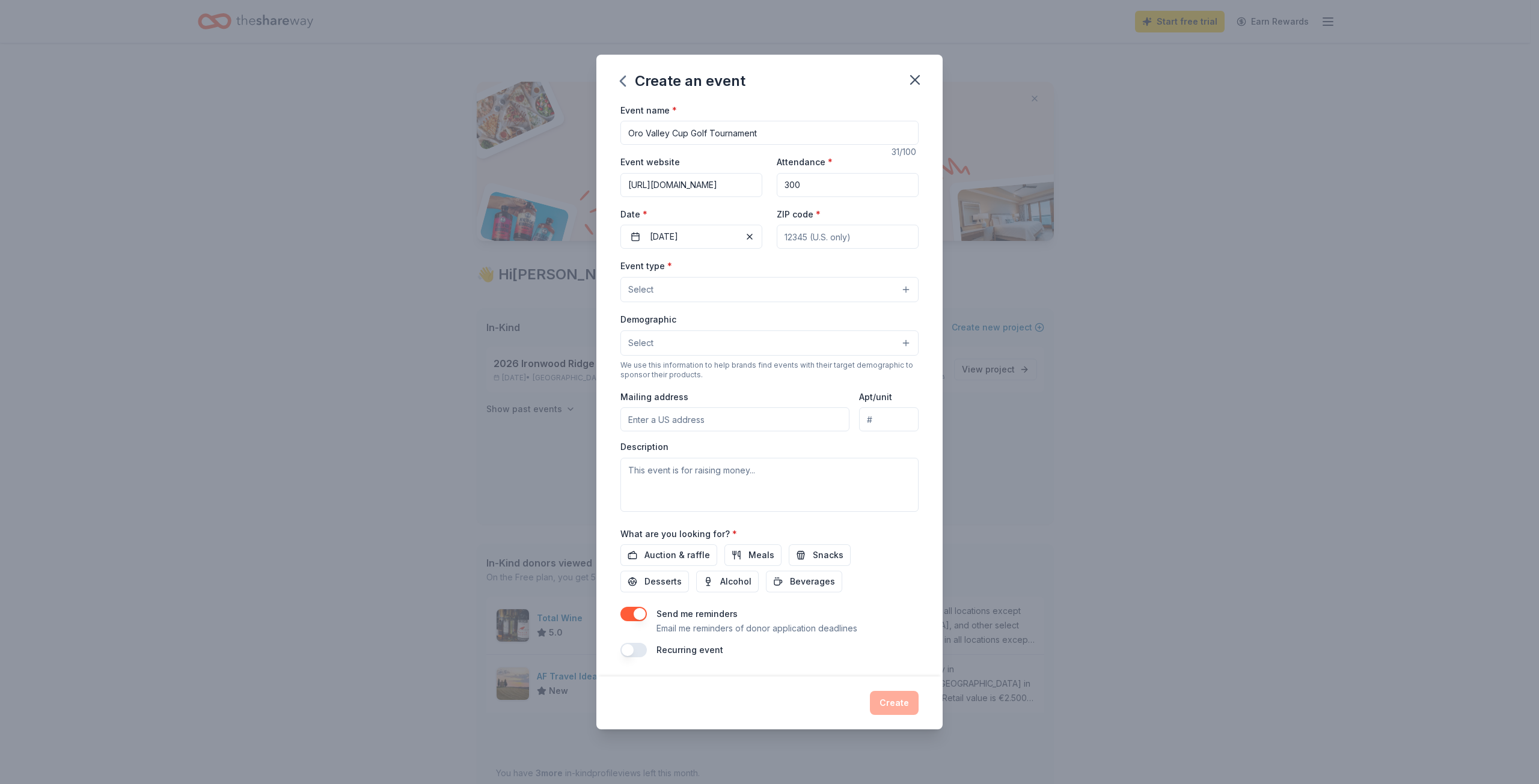
click at [698, 294] on button "Select" at bounding box center [769, 290] width 298 height 25
click at [698, 289] on button "Select" at bounding box center [769, 290] width 298 height 25
click at [908, 290] on button "Select" at bounding box center [769, 290] width 298 height 25
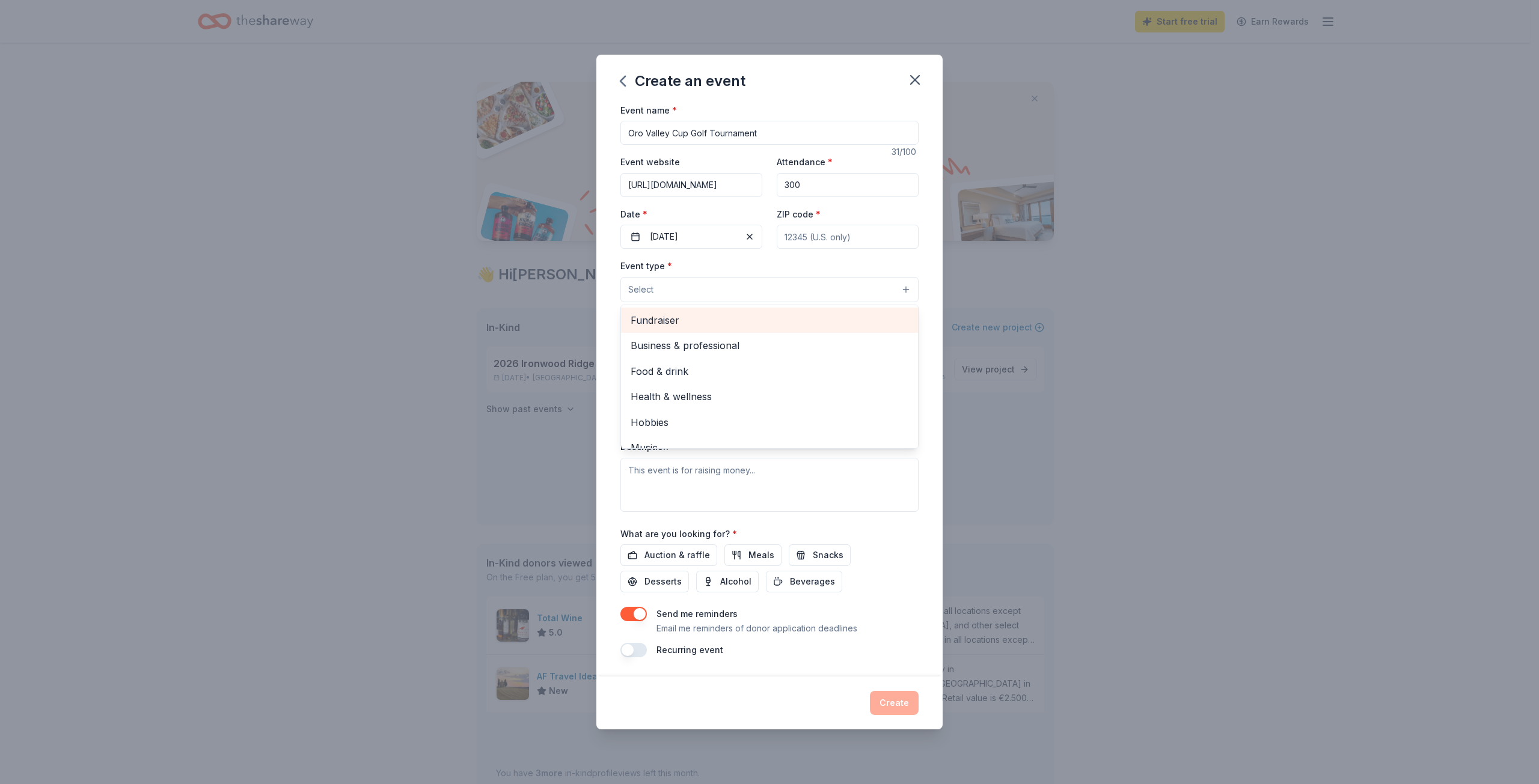
click at [691, 324] on span "Fundraiser" at bounding box center [769, 320] width 278 height 16
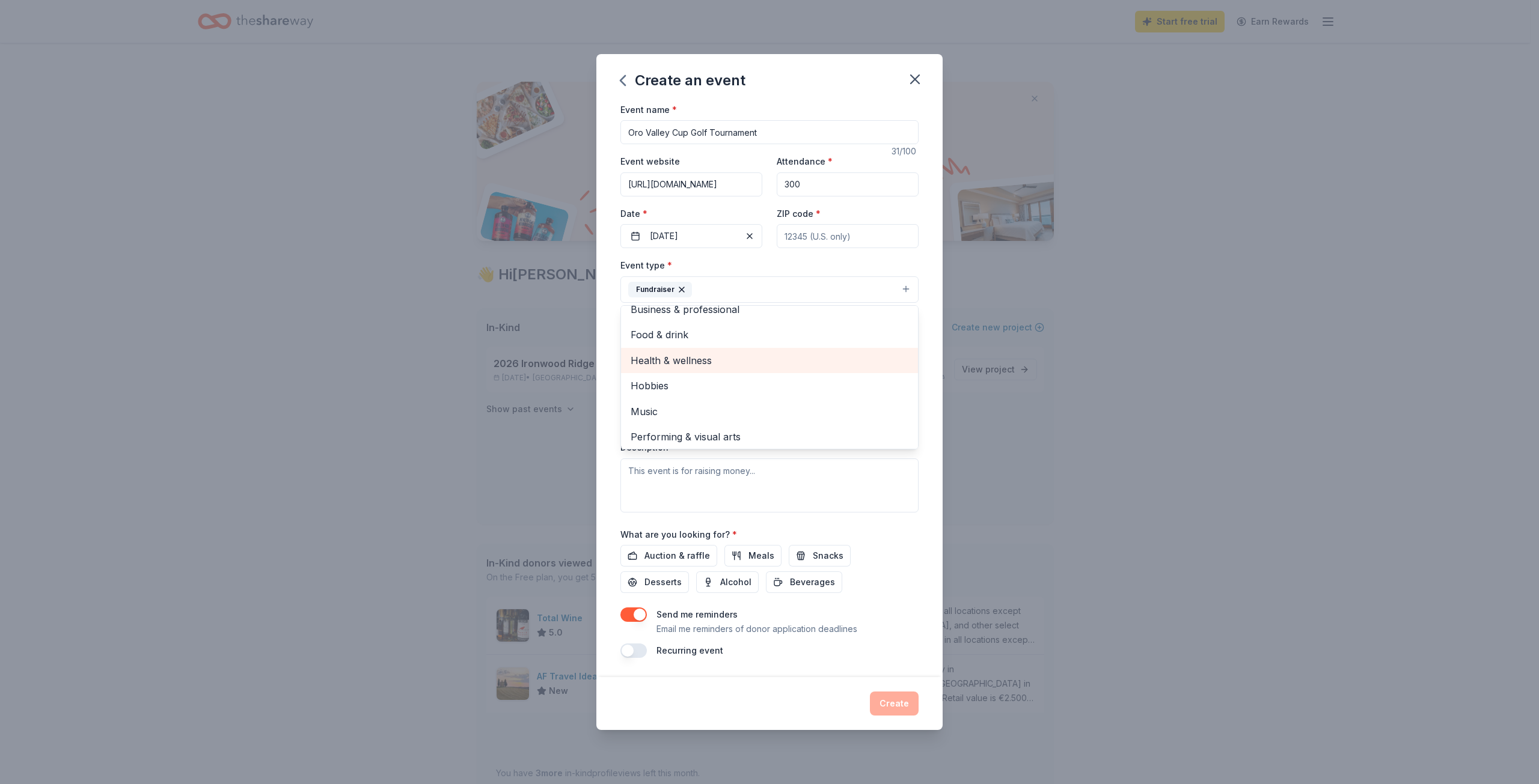
scroll to position [15, 0]
click at [929, 296] on div "Event name * Oro Valley Cup Golf Tournament 31 /100 Event website https://chari…" at bounding box center [770, 390] width 346 height 576
click at [757, 345] on button "Select" at bounding box center [769, 344] width 298 height 25
drag, startPoint x: 697, startPoint y: 383, endPoint x: 753, endPoint y: 392, distance: 56.7
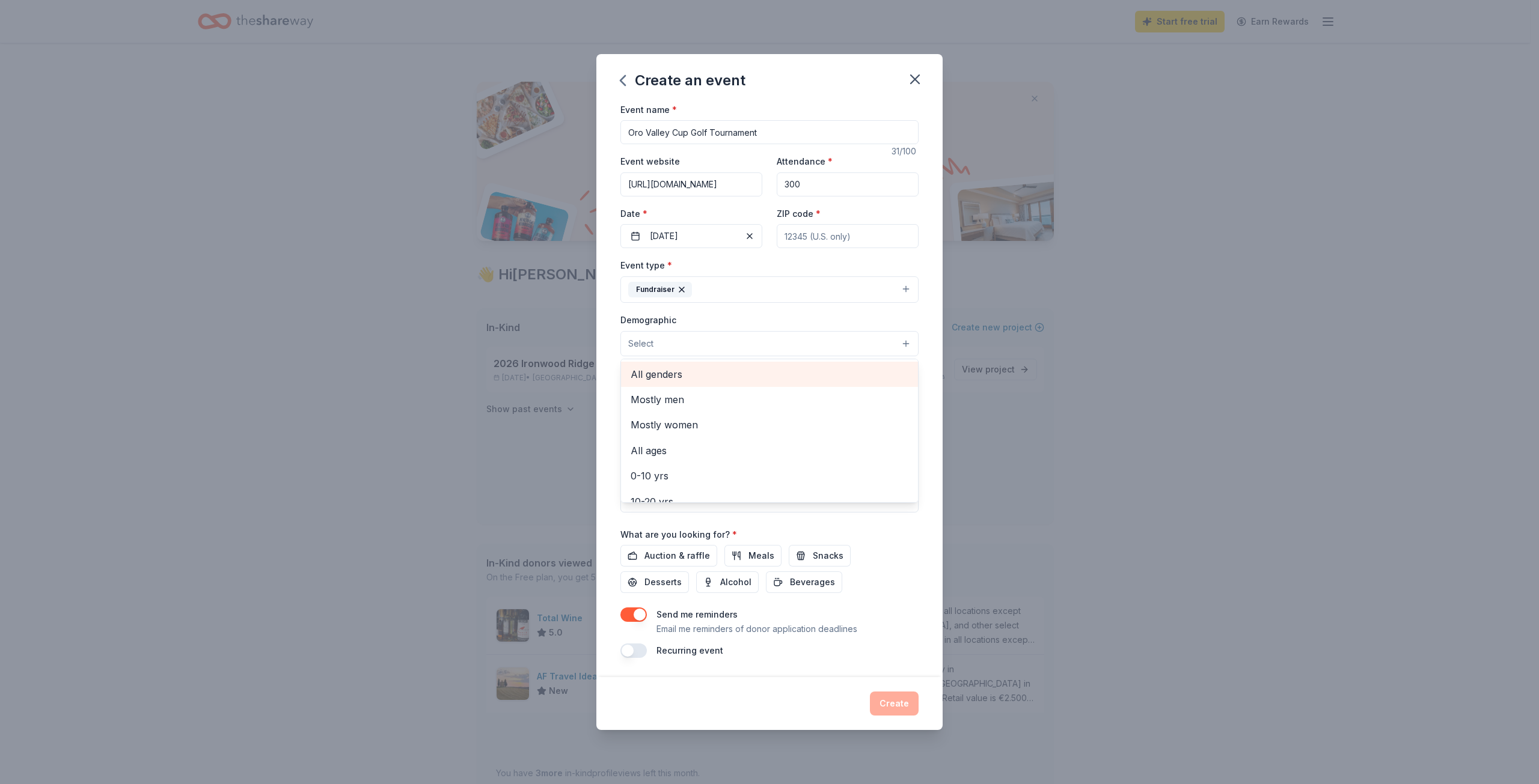
click at [709, 387] on div "All genders Mostly men Mostly women All ages 0-10 yrs 10-20 yrs 20-30 yrs 30-40…" at bounding box center [769, 430] width 298 height 144
click at [657, 378] on span "All genders" at bounding box center [769, 375] width 278 height 16
click at [932, 336] on div "Event name * Oro Valley Cup Golf Tournament 31 /100 Event website https://chari…" at bounding box center [770, 390] width 346 height 577
click at [680, 423] on input "Mailing address" at bounding box center [735, 421] width 229 height 24
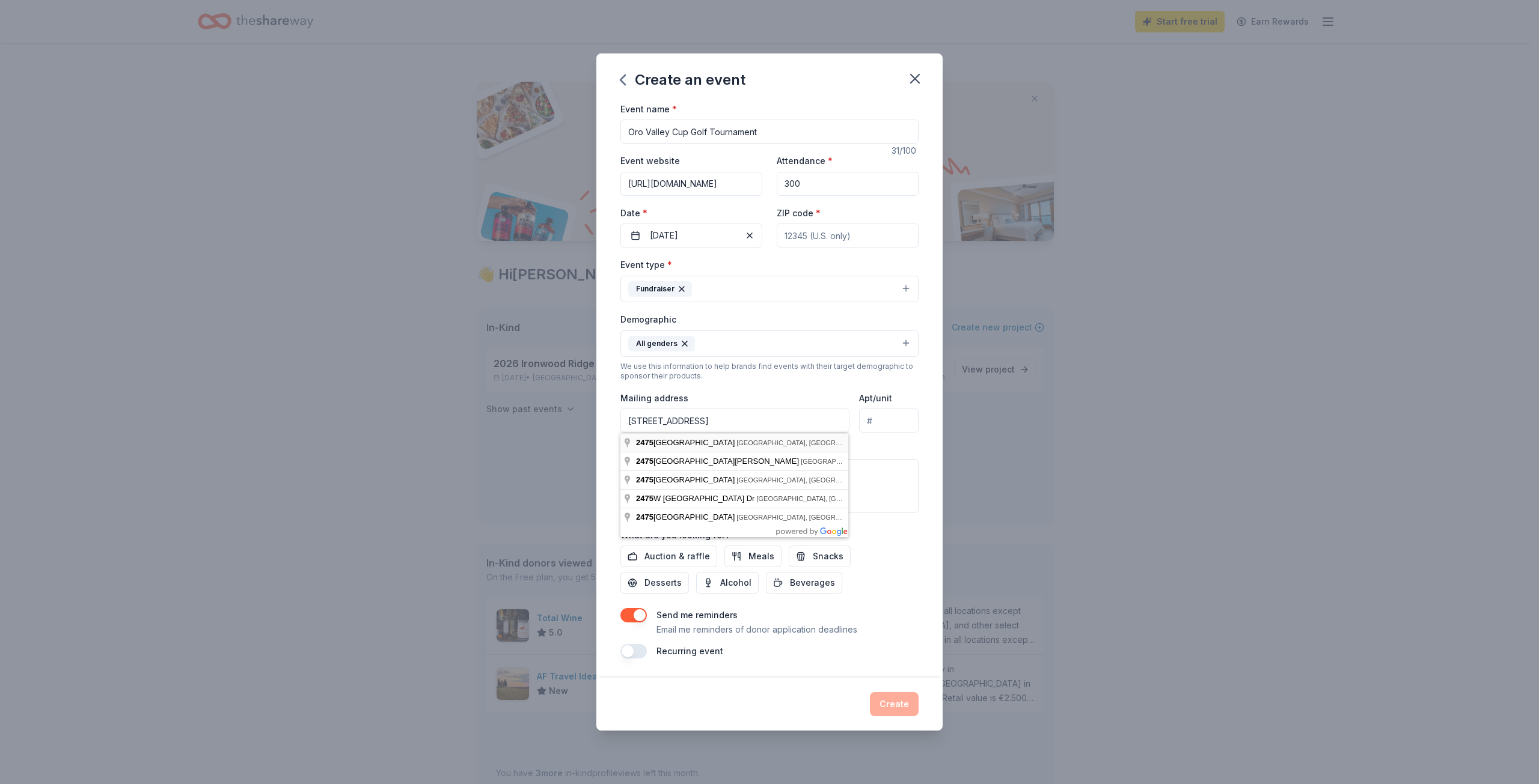
type input "2475 West Naranja Drive, Oro Valley, AZ, 85742"
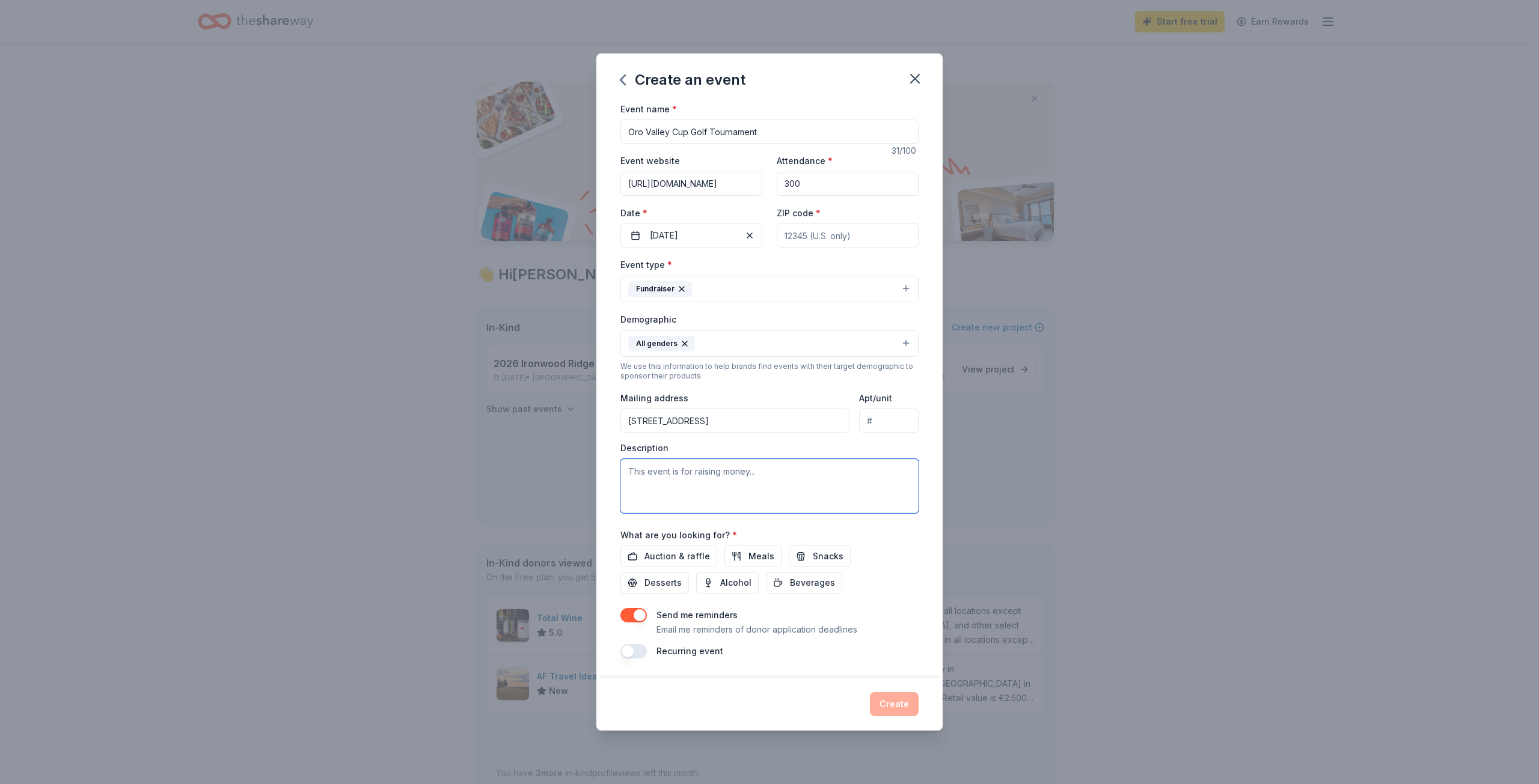
drag, startPoint x: 681, startPoint y: 486, endPoint x: 924, endPoint y: 473, distance: 243.3
click at [682, 486] on textarea at bounding box center [769, 486] width 298 height 54
click at [674, 476] on textarea at bounding box center [769, 486] width 298 height 54
paste textarea "The Oro Valley Cup benefits Project Graduation, which provides an alcohol and d…"
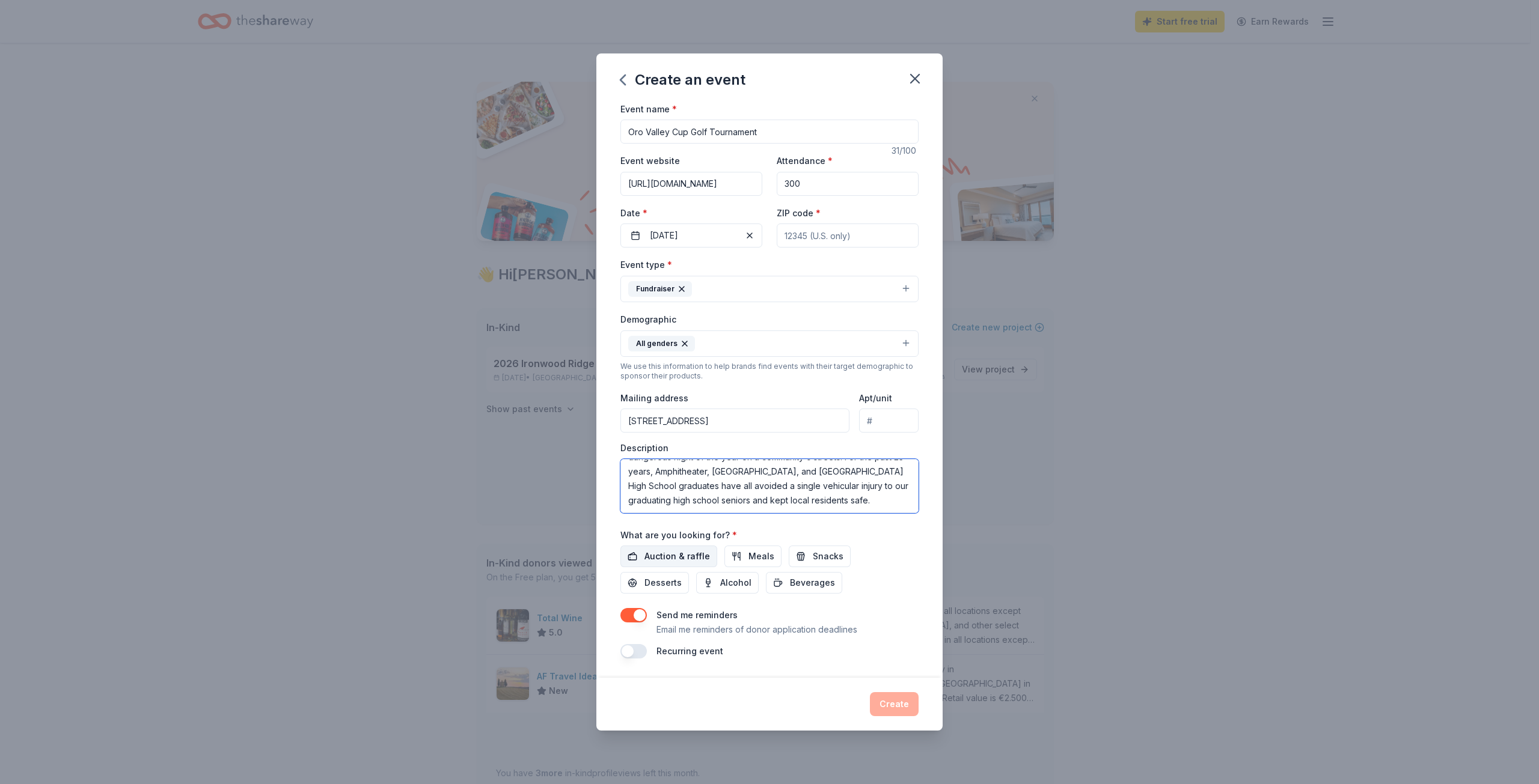
type textarea "The Oro Valley Cup benefits Project Graduation, which provides an alcohol and d…"
drag, startPoint x: 696, startPoint y: 560, endPoint x: 727, endPoint y: 560, distance: 31.0
click at [696, 560] on span "Auction & raffle" at bounding box center [677, 556] width 66 height 15
click at [756, 560] on span "Meals" at bounding box center [761, 556] width 26 height 15
click at [813, 558] on span "Snacks" at bounding box center [828, 556] width 31 height 15
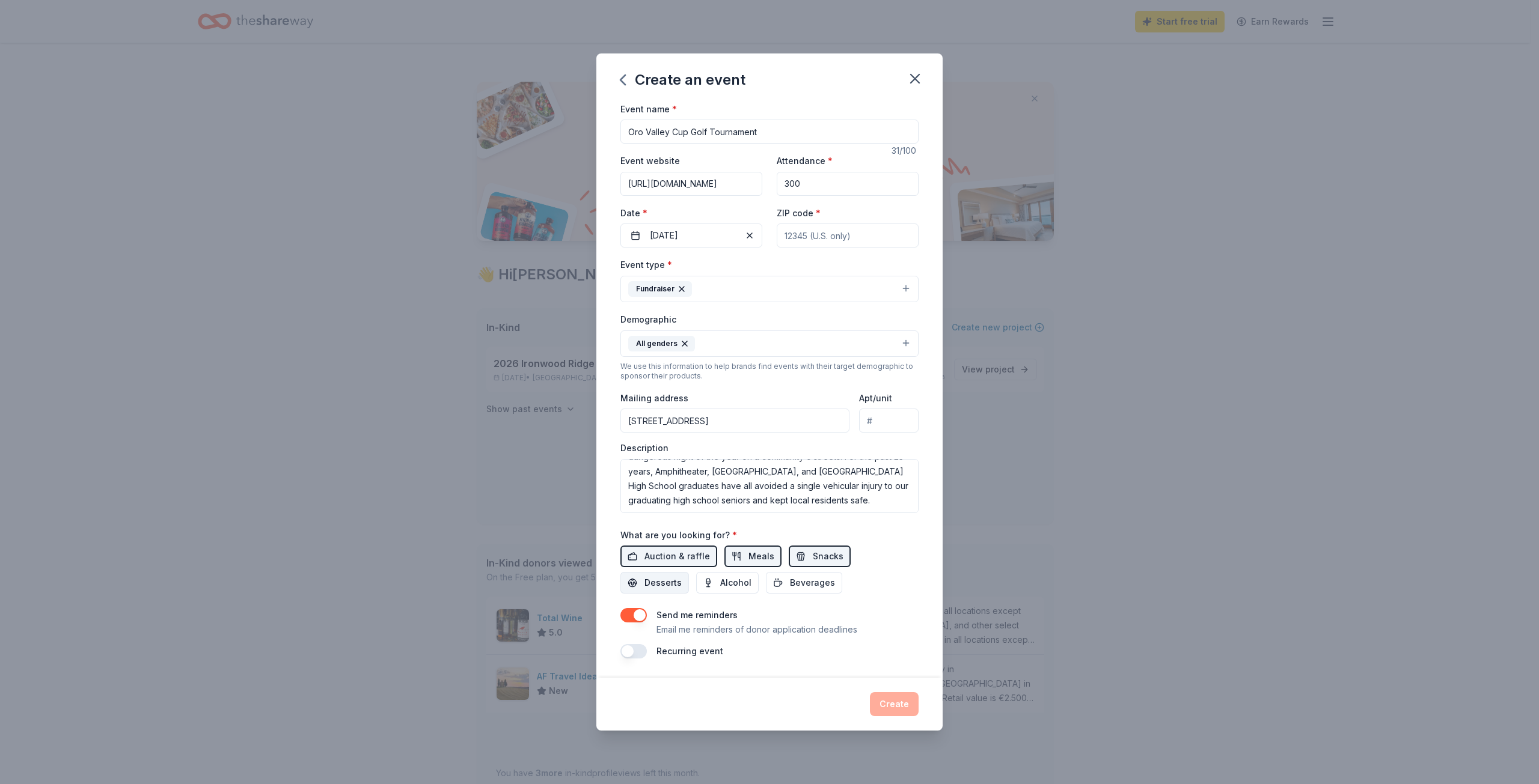
click at [689, 572] on button "Desserts" at bounding box center [654, 583] width 68 height 22
click at [720, 589] on span "Alcohol" at bounding box center [735, 583] width 31 height 15
click at [790, 589] on span "Beverages" at bounding box center [812, 583] width 45 height 15
click at [901, 635] on div "Send me reminders Email me reminders of donor application deadlines" at bounding box center [769, 622] width 298 height 29
drag, startPoint x: 895, startPoint y: 715, endPoint x: 898, endPoint y: 696, distance: 19.2
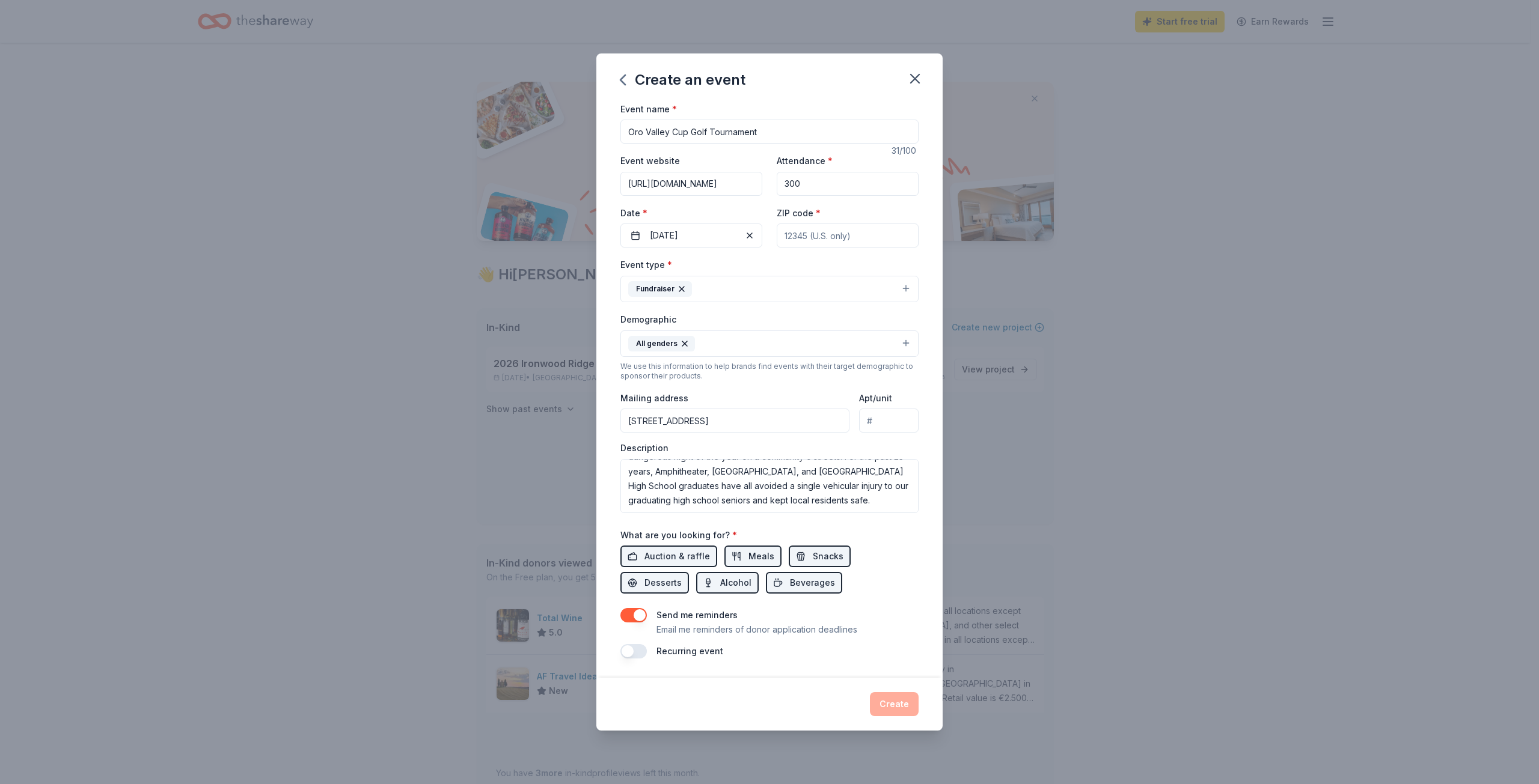
click at [895, 708] on div "Create" at bounding box center [769, 704] width 298 height 24
click at [941, 321] on div "Event name * Oro Valley Cup Golf Tournament 31 /100 Event website https://chari…" at bounding box center [770, 390] width 346 height 577
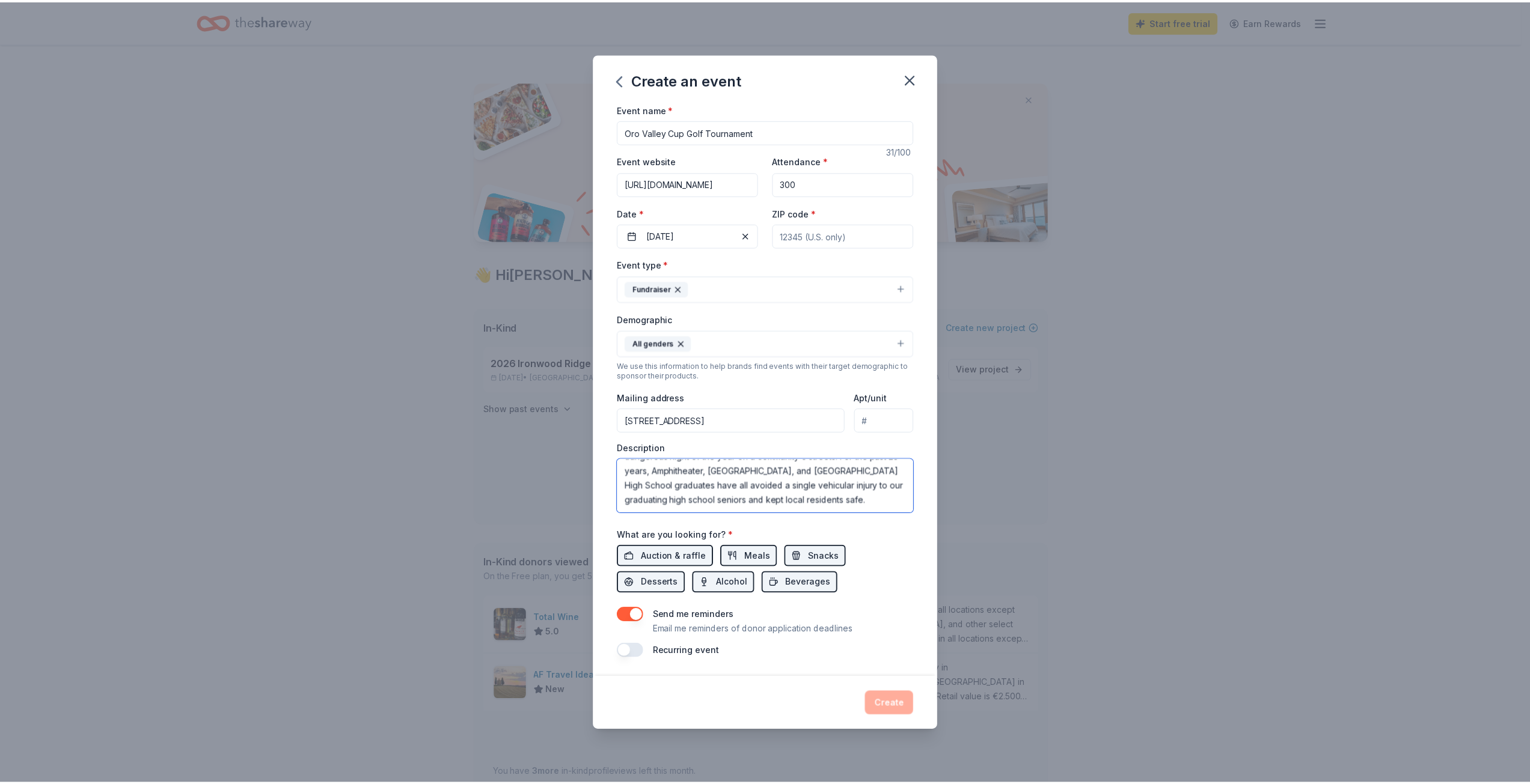
scroll to position [72, 0]
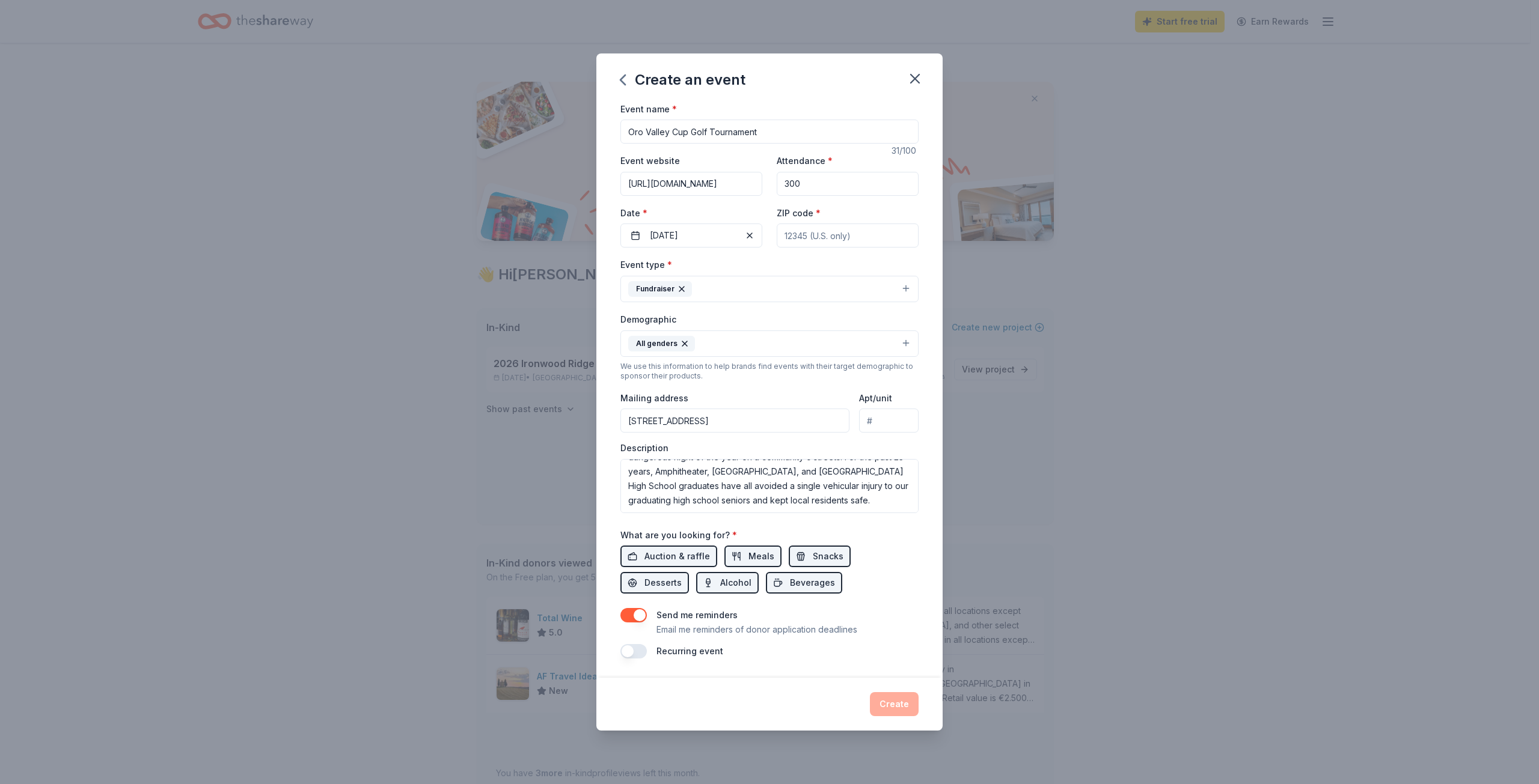
click at [840, 613] on div "Send me reminders Email me reminders of donor application deadlines" at bounding box center [757, 622] width 201 height 29
click at [668, 562] on span "Auction & raffle" at bounding box center [677, 556] width 66 height 15
click at [690, 558] on span "Auction & raffle" at bounding box center [677, 556] width 66 height 15
click at [899, 708] on div "Create" at bounding box center [769, 704] width 298 height 24
click at [817, 189] on input "300" at bounding box center [848, 184] width 142 height 24
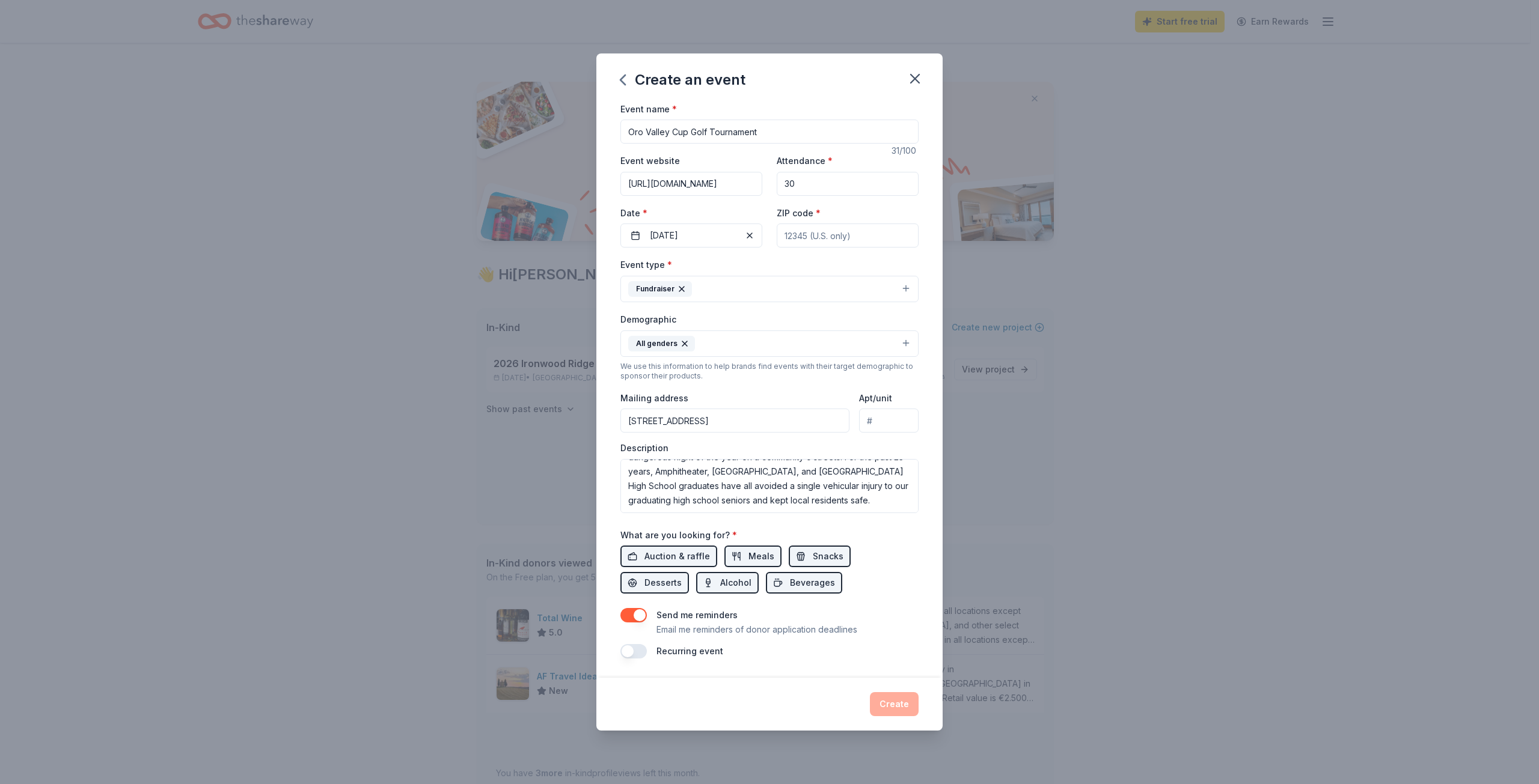
type input "3"
type input "250"
click at [911, 655] on div "Recurring event" at bounding box center [769, 651] width 298 height 15
click at [823, 235] on input "ZIP code *" at bounding box center [848, 235] width 142 height 24
type input "85742"
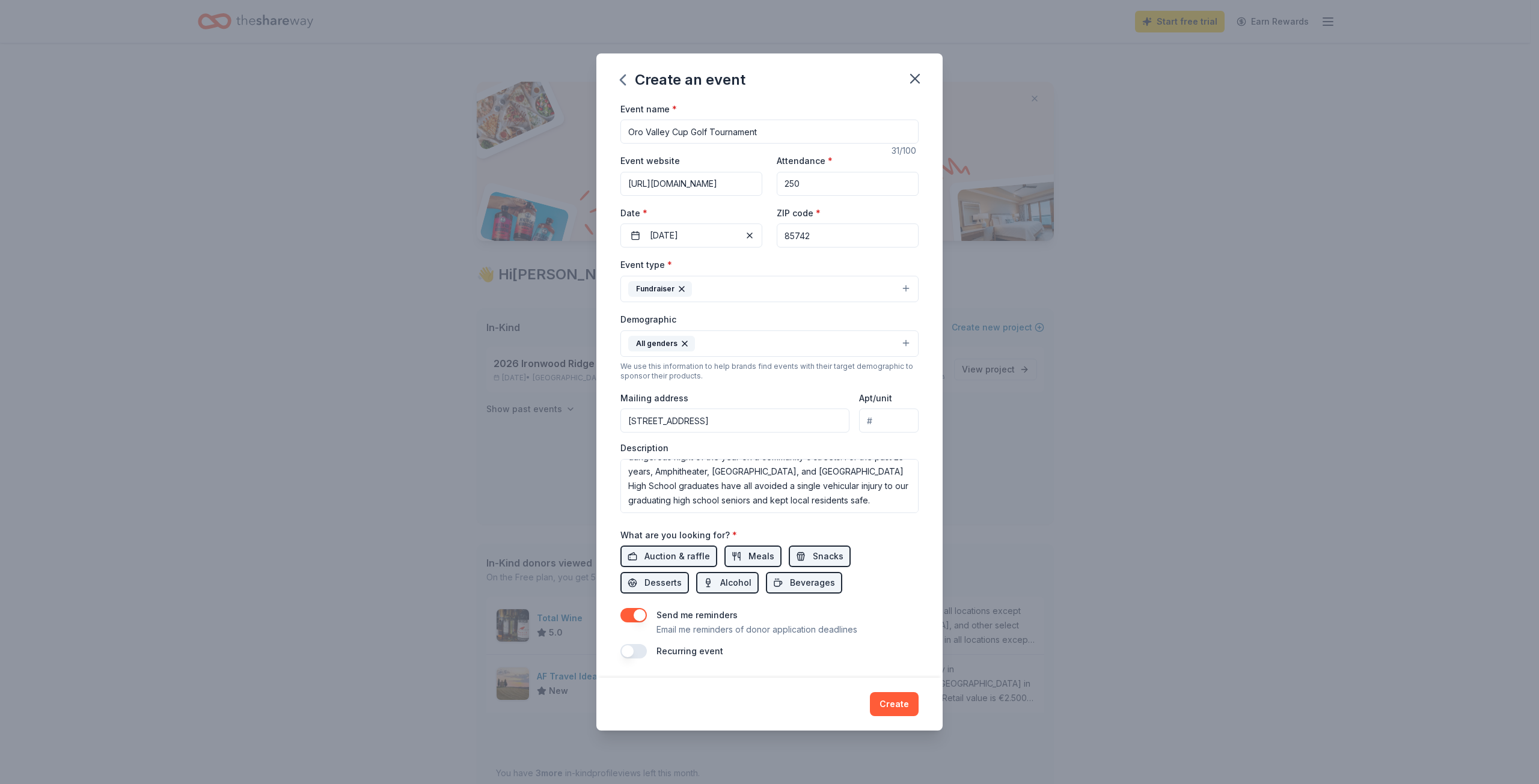
click at [905, 634] on div "Send me reminders Email me reminders of donor application deadlines" at bounding box center [769, 622] width 298 height 29
click at [898, 701] on button "Create" at bounding box center [894, 704] width 48 height 24
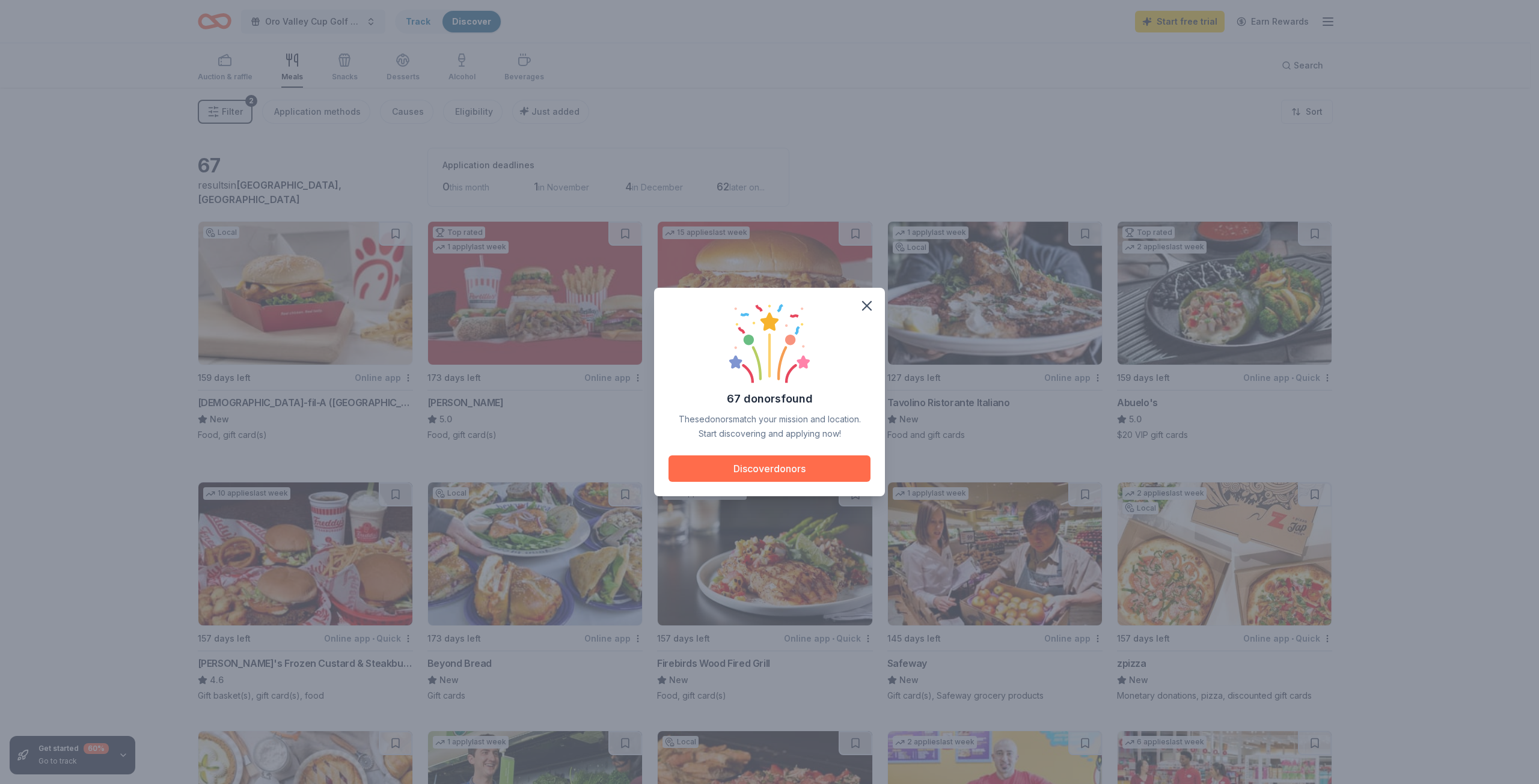
click at [765, 469] on button "Discover donors" at bounding box center [769, 469] width 202 height 27
